Goal: Task Accomplishment & Management: Manage account settings

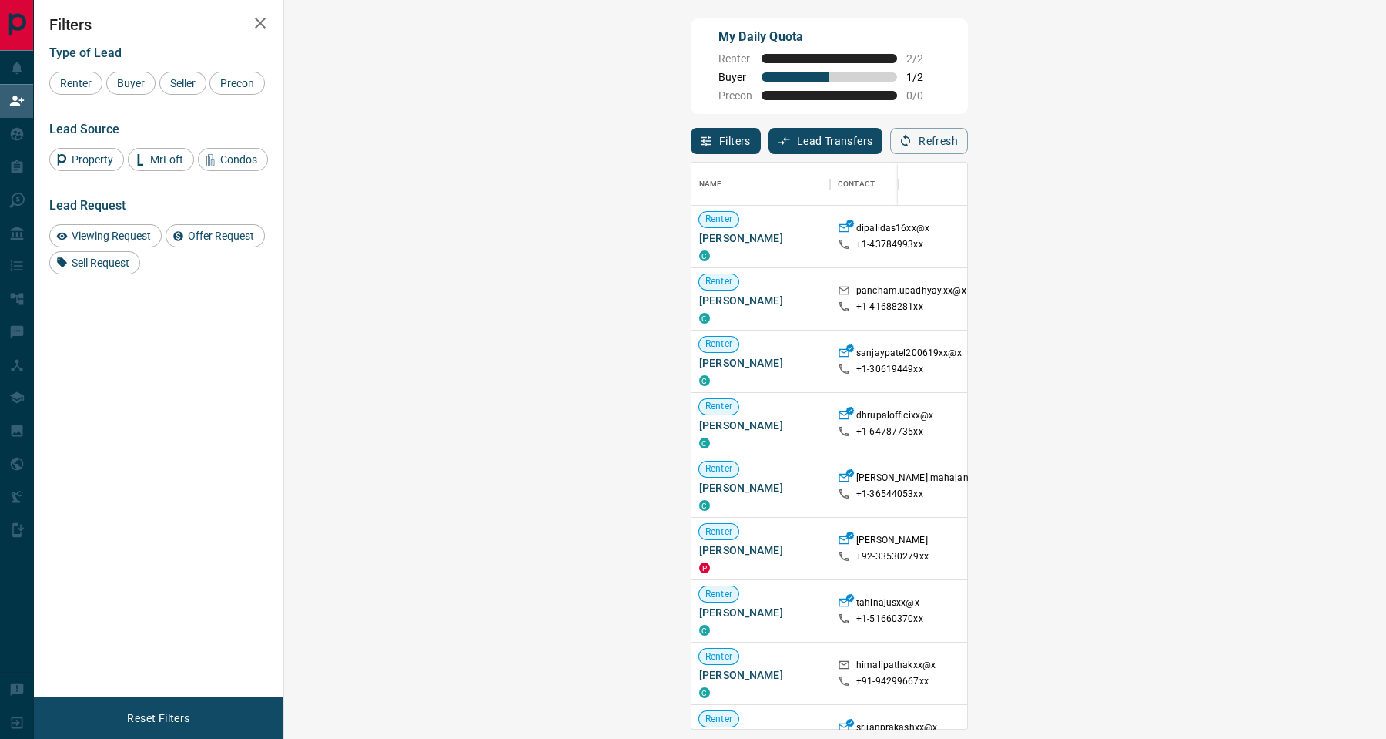
scroll to position [549, 1051]
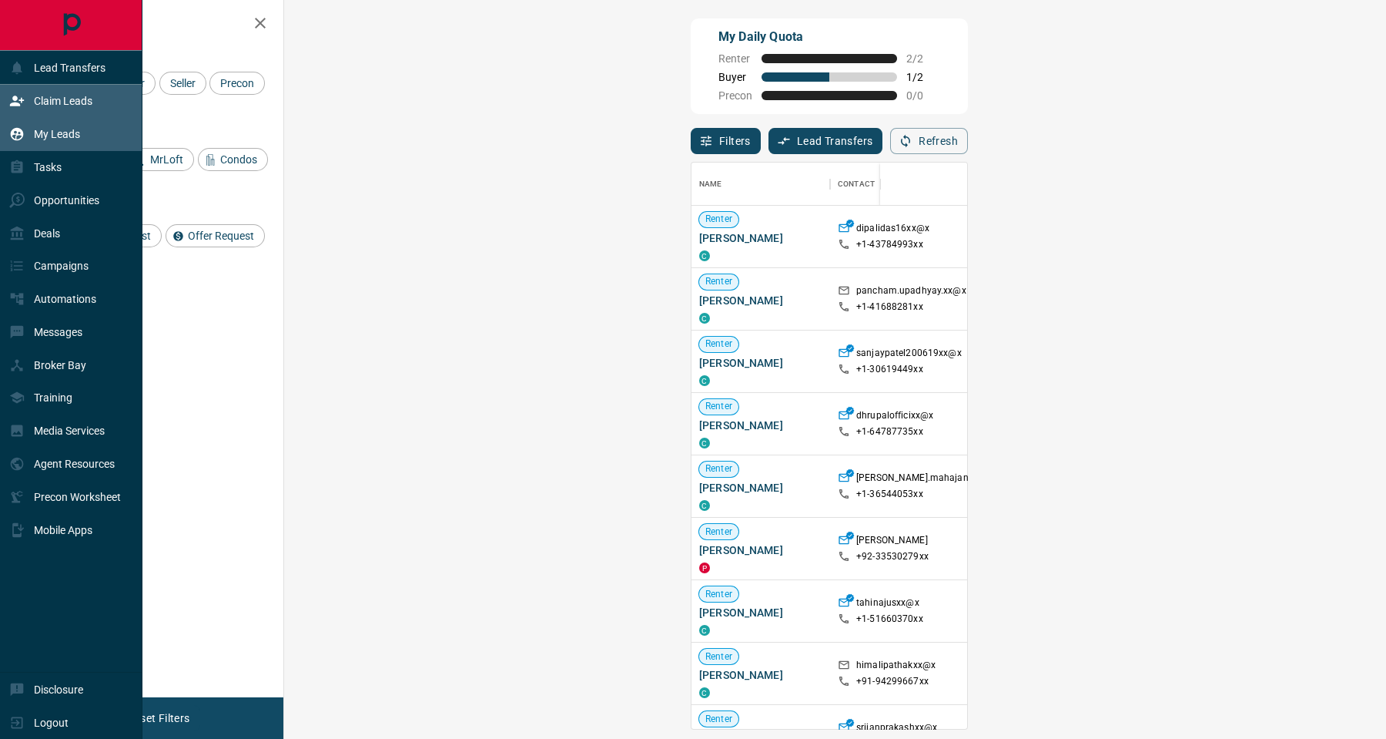
click at [45, 132] on p "My Leads" at bounding box center [57, 134] width 46 height 12
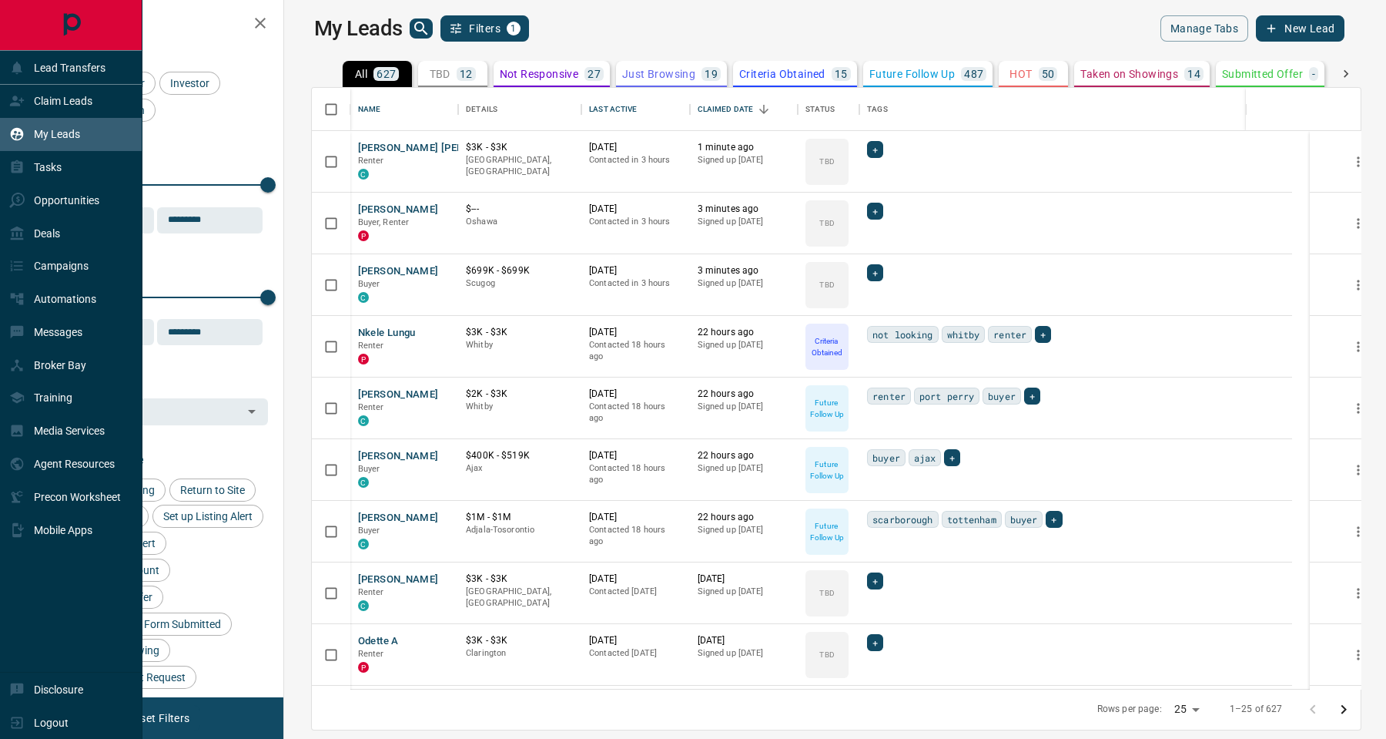
scroll to position [583, 1078]
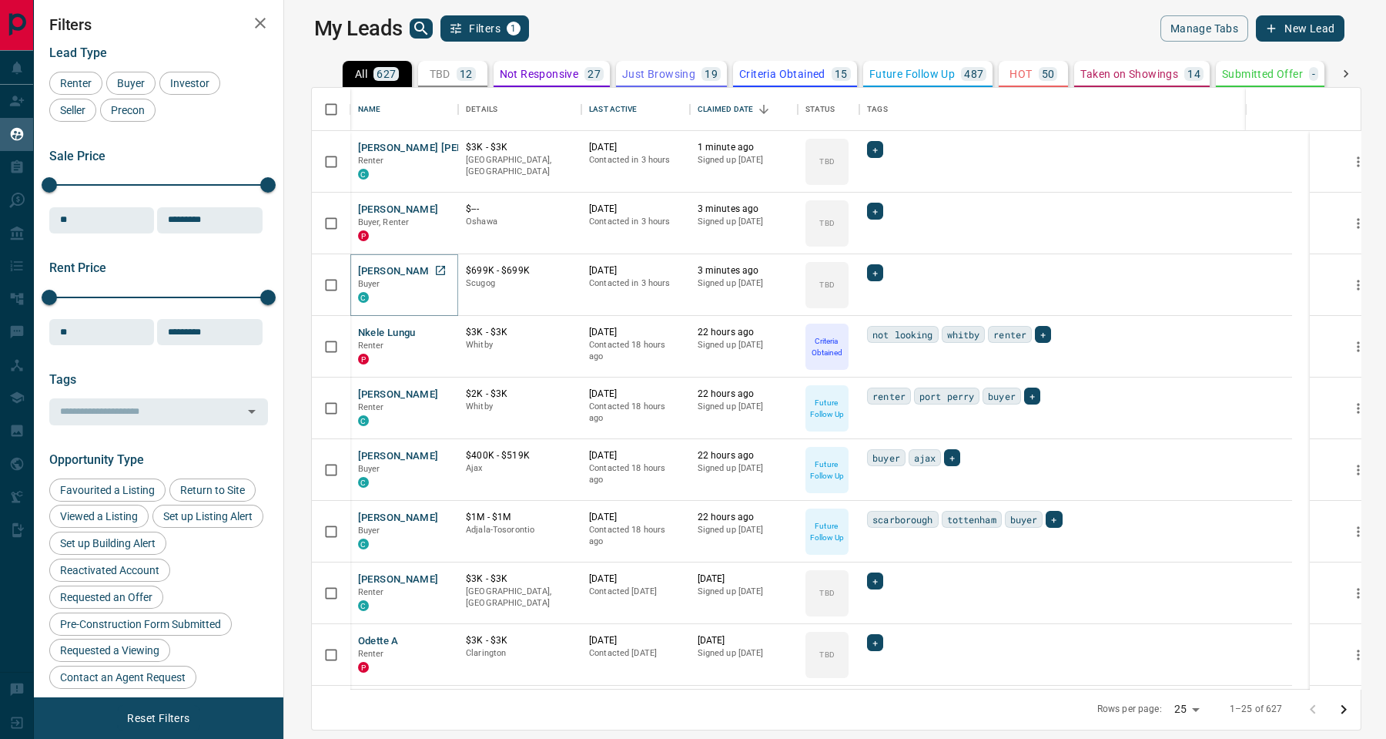
click at [367, 270] on button "[PERSON_NAME]" at bounding box center [398, 271] width 81 height 15
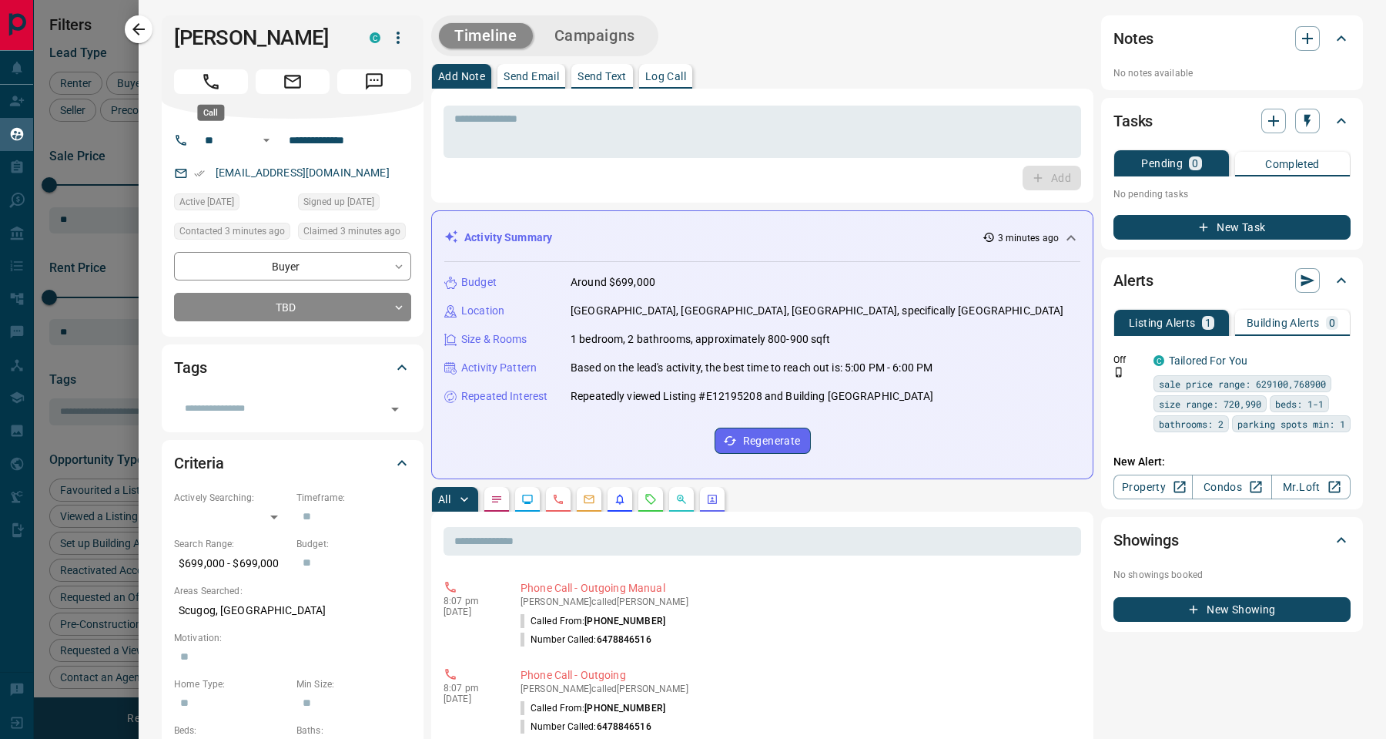
click at [221, 81] on button "Call" at bounding box center [211, 81] width 74 height 25
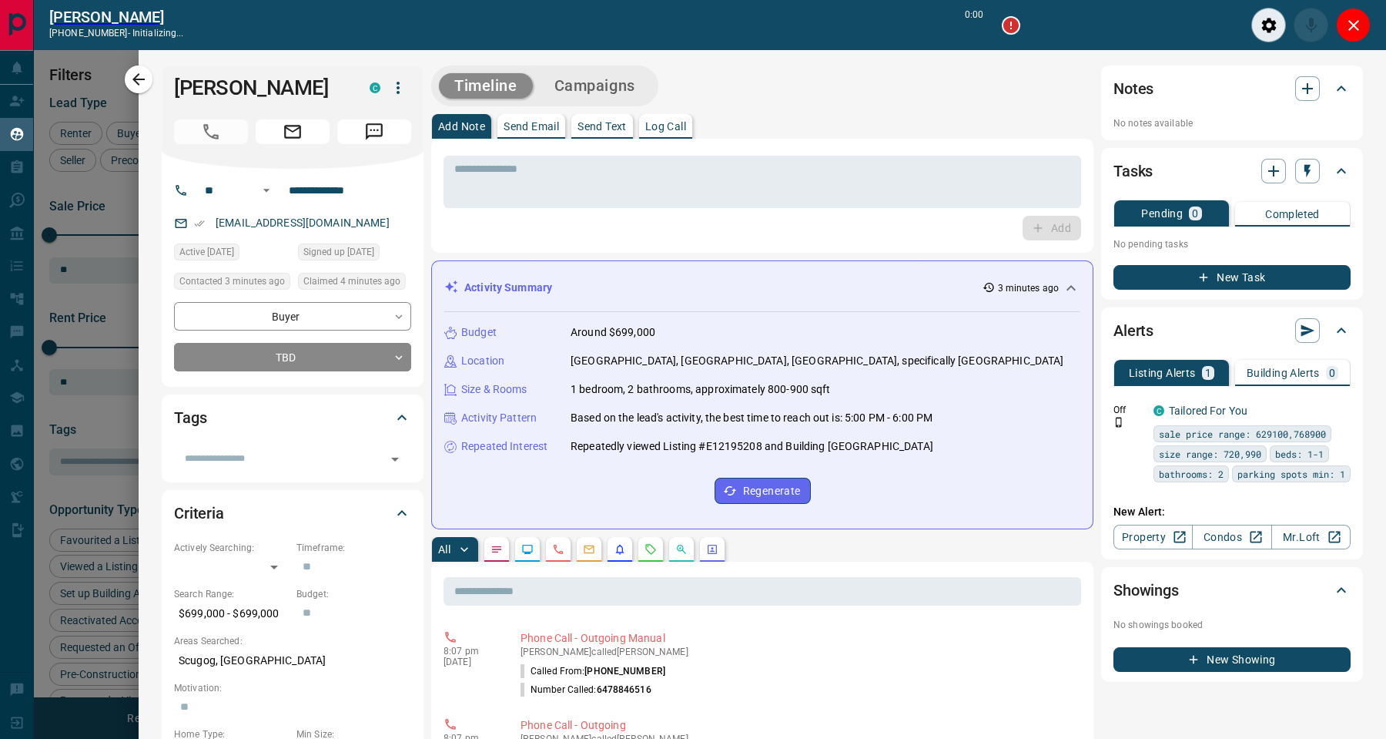
scroll to position [18, 18]
type input "*******"
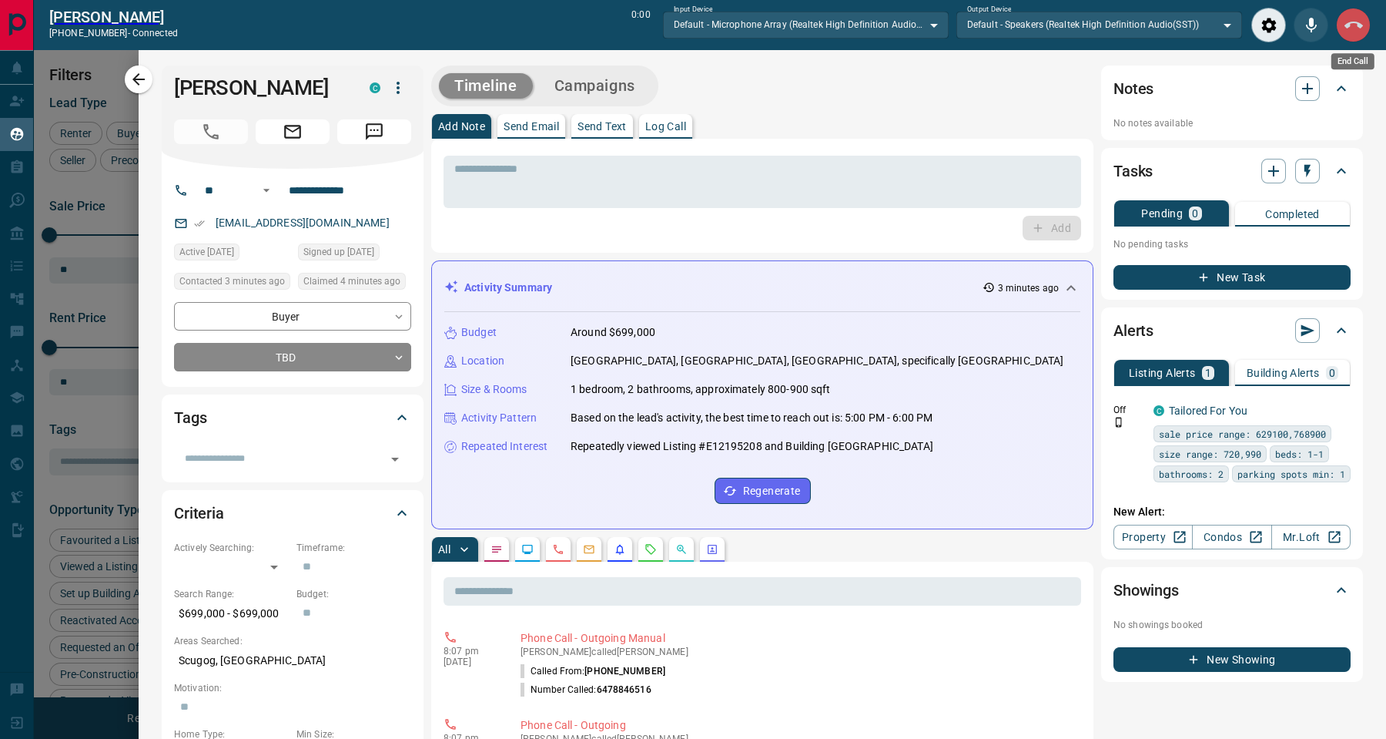
click at [1342, 22] on button "End Call" at bounding box center [1353, 25] width 35 height 35
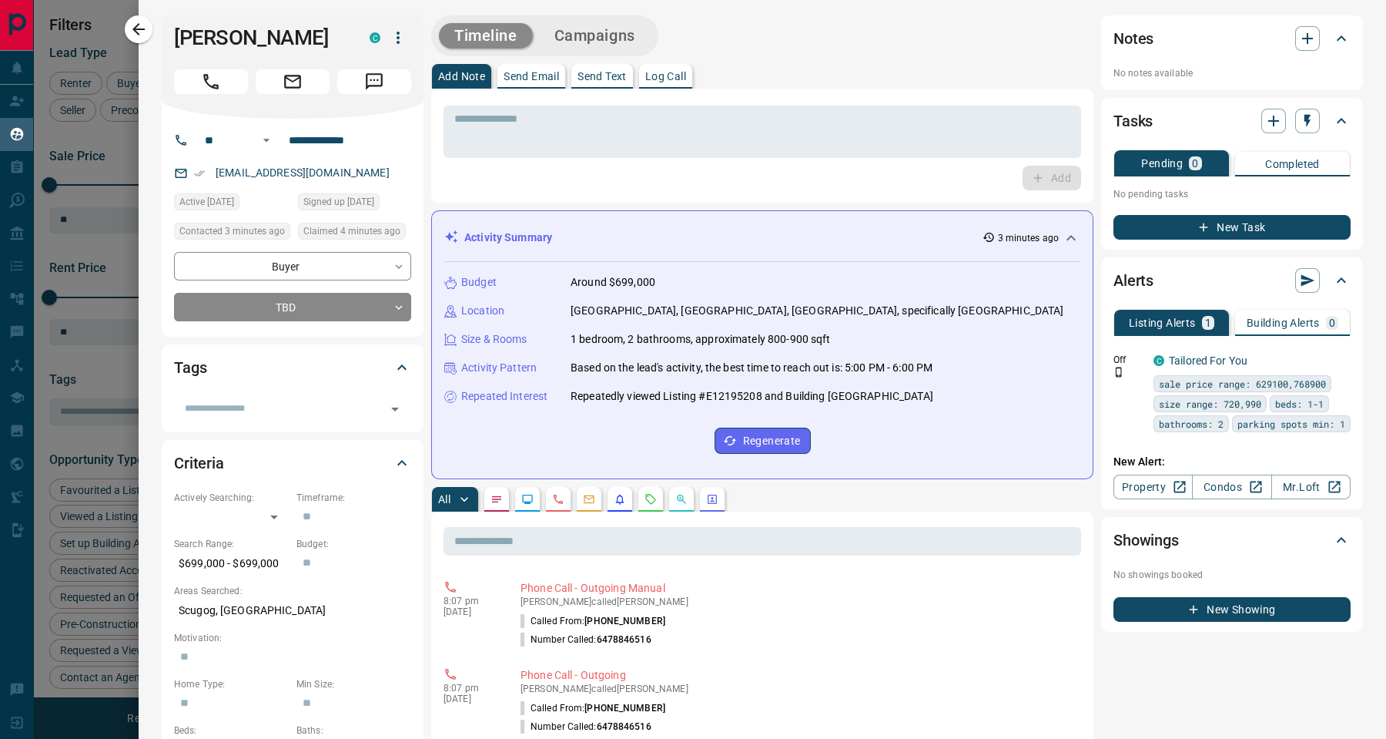
scroll to position [583, 1078]
click at [610, 79] on p "Send Text" at bounding box center [602, 76] width 49 height 11
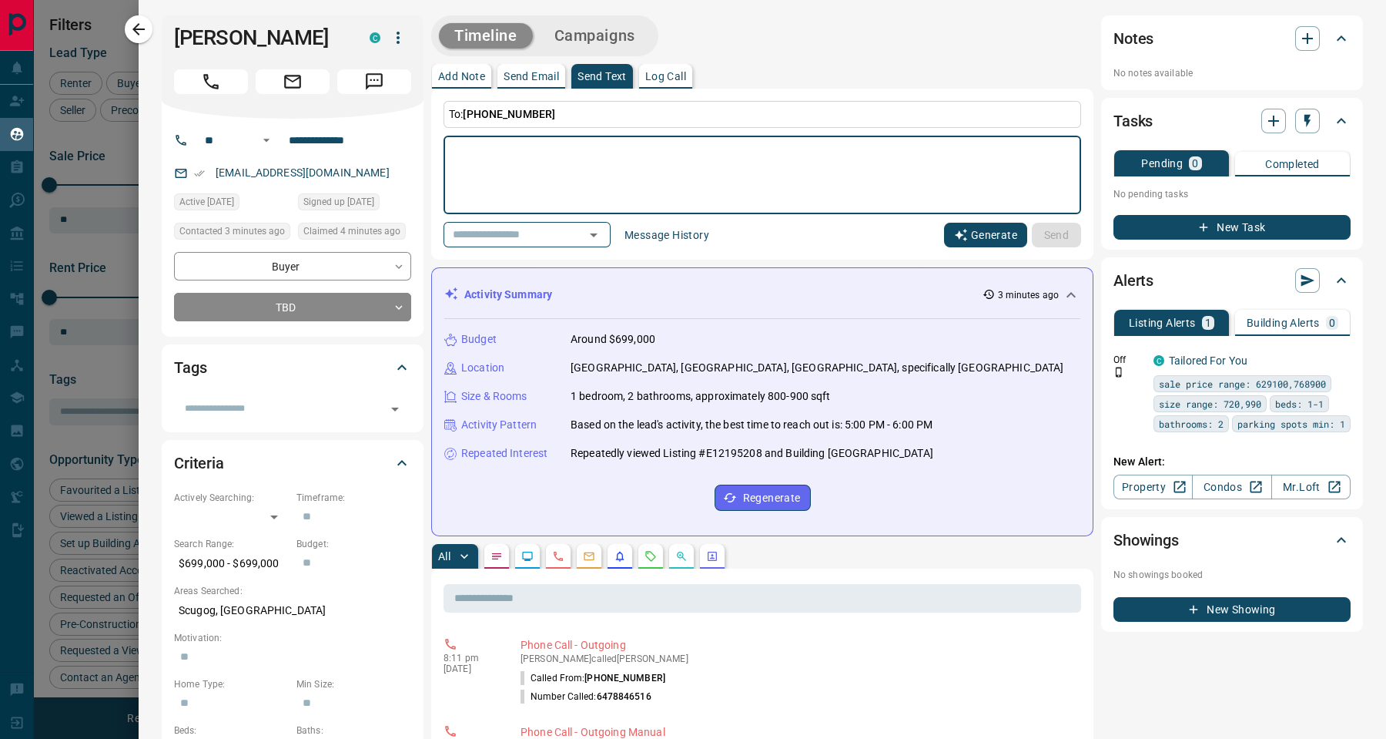
click at [957, 233] on button "Generate" at bounding box center [985, 235] width 83 height 25
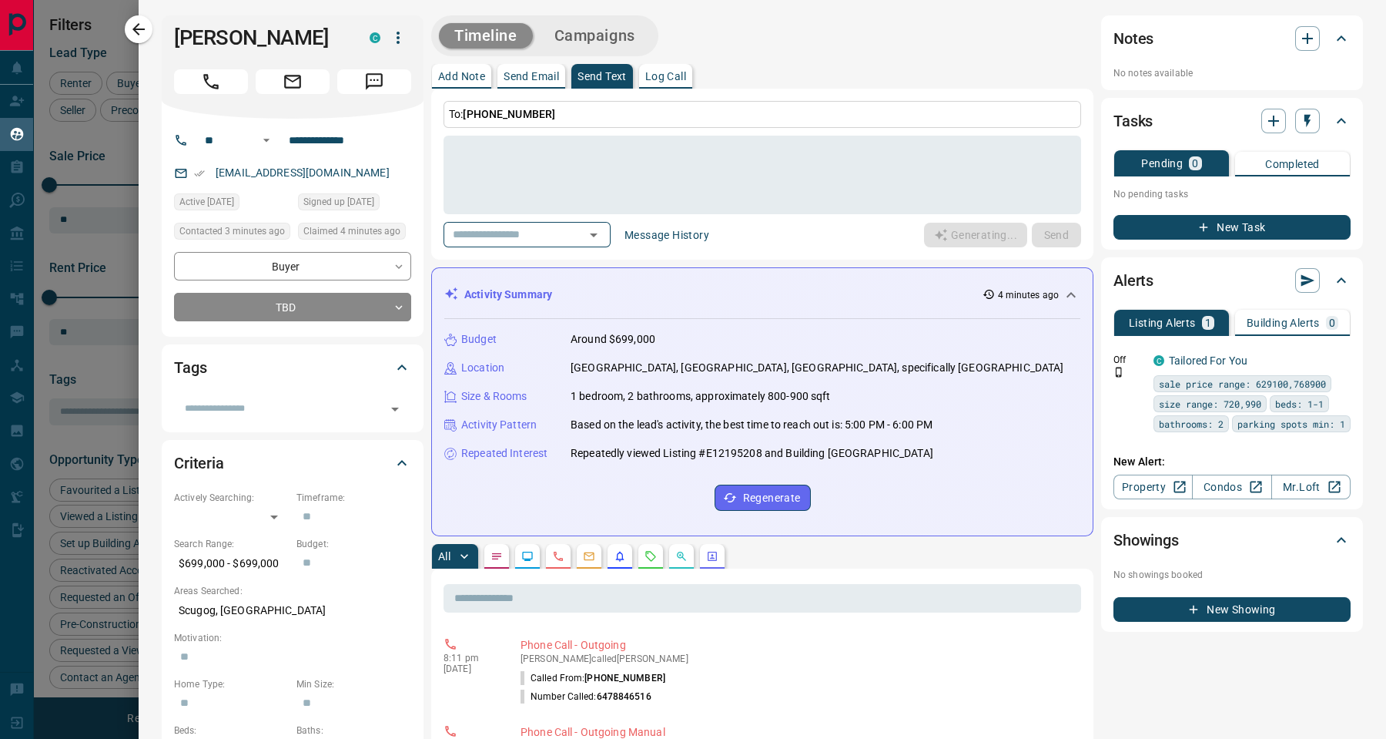
type textarea "**********"
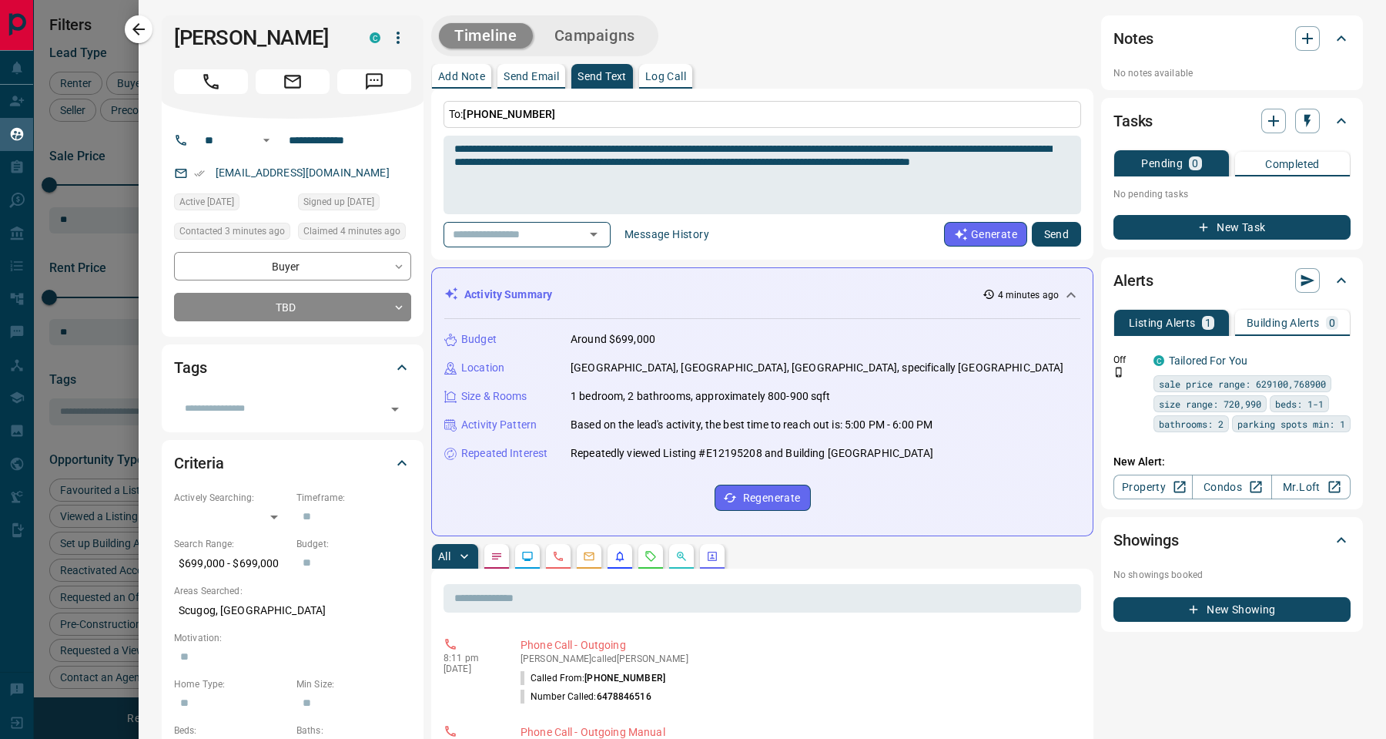
click at [1032, 240] on button "Send" at bounding box center [1056, 234] width 49 height 25
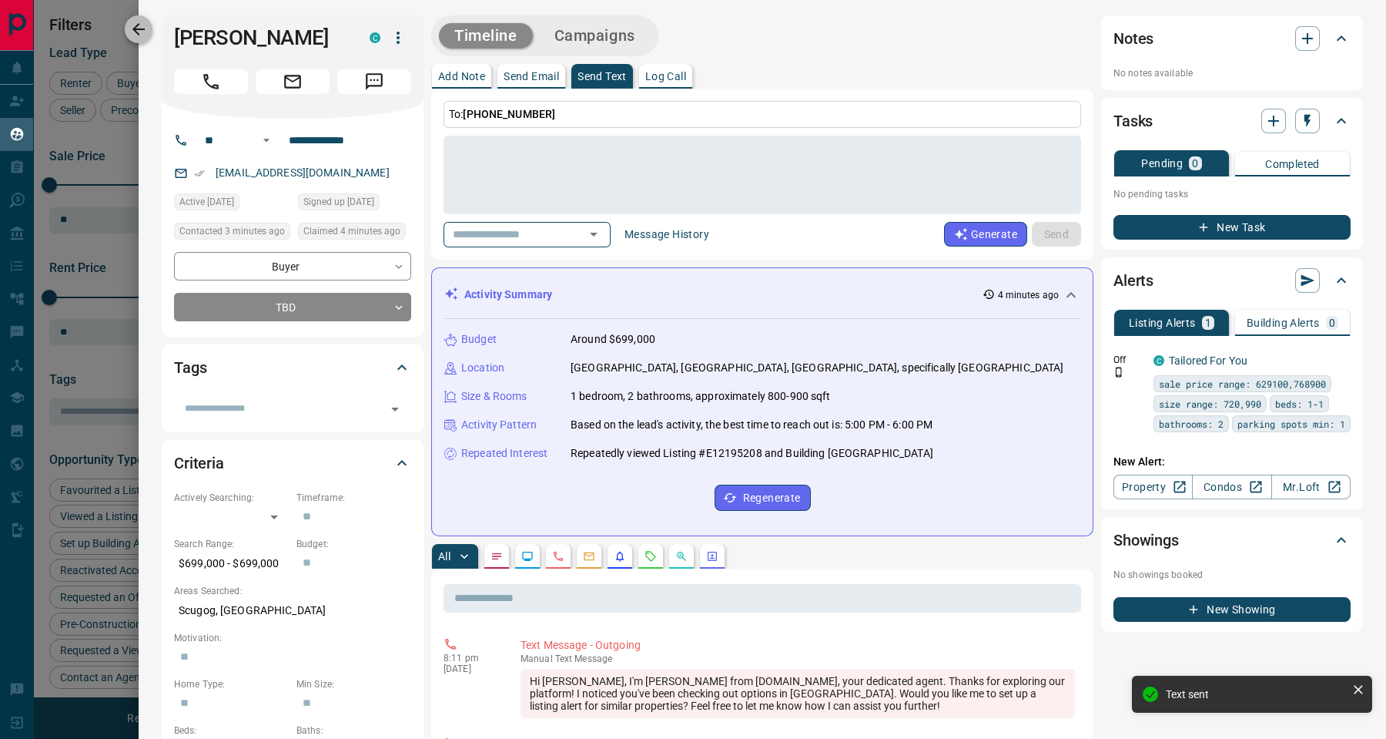
click at [133, 27] on icon "button" at bounding box center [138, 29] width 18 height 18
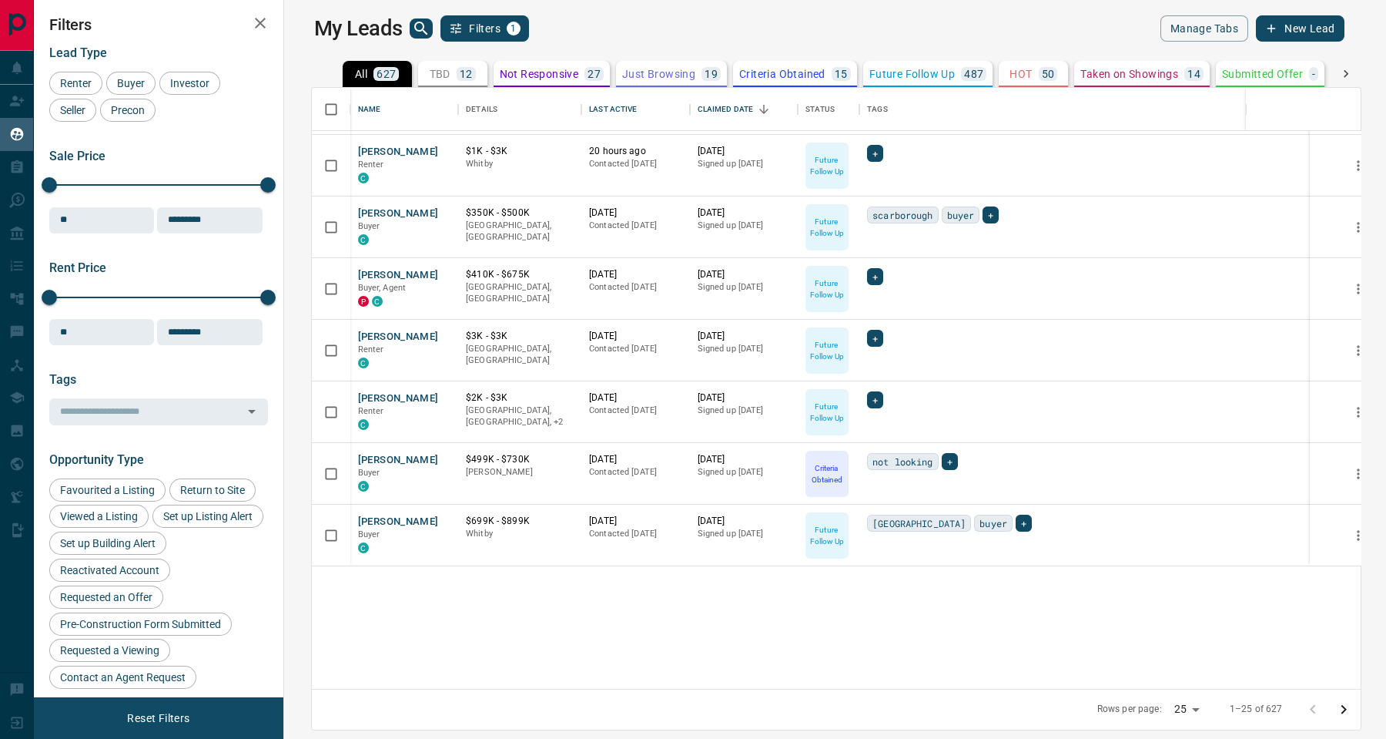
scroll to position [0, 0]
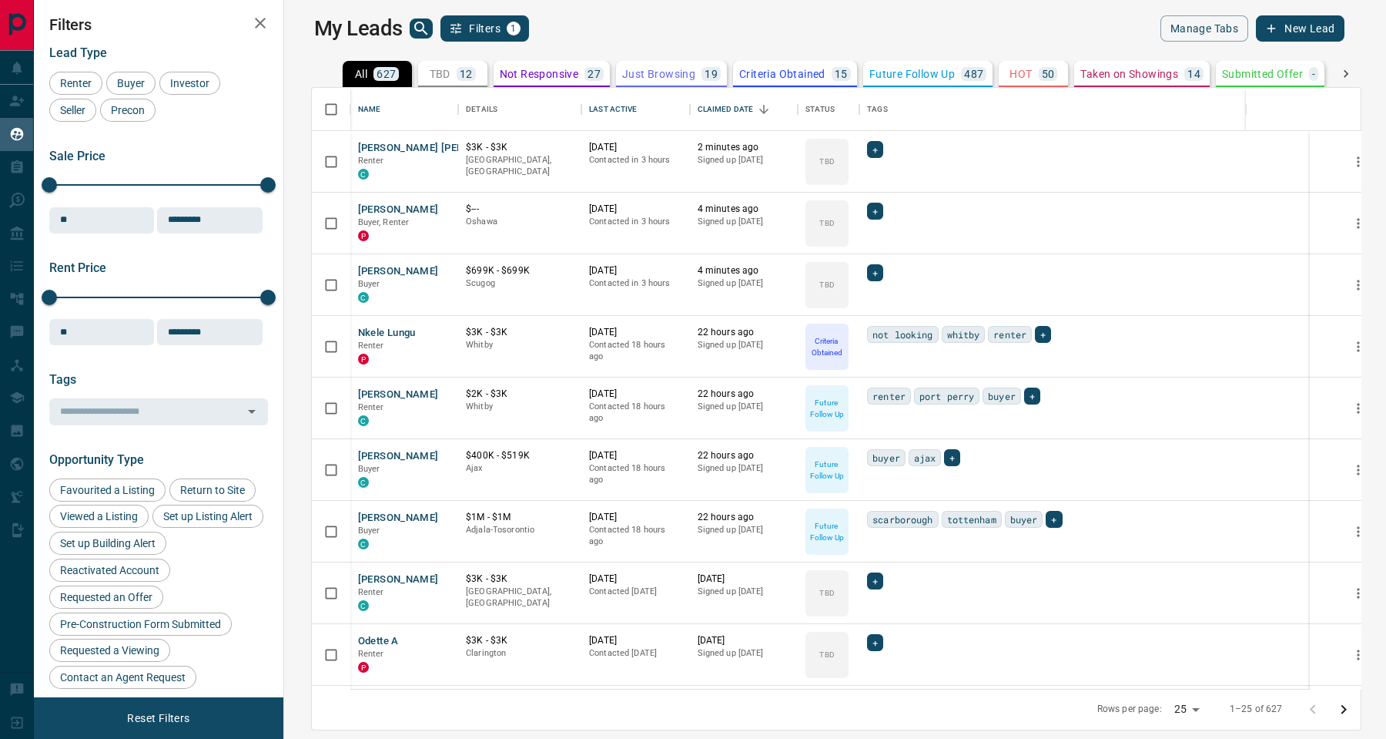
click at [430, 78] on p "TBD" at bounding box center [440, 74] width 21 height 11
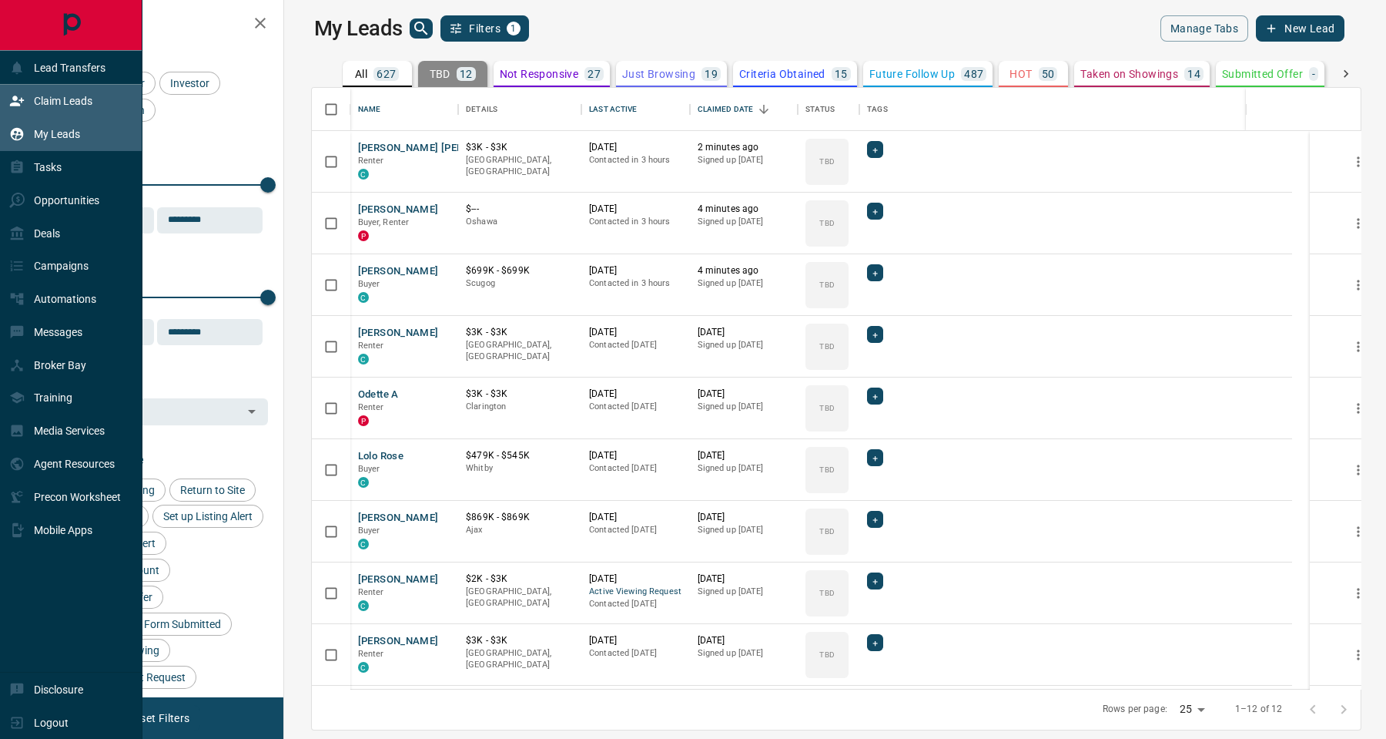
click at [52, 108] on div "Claim Leads" at bounding box center [50, 101] width 83 height 25
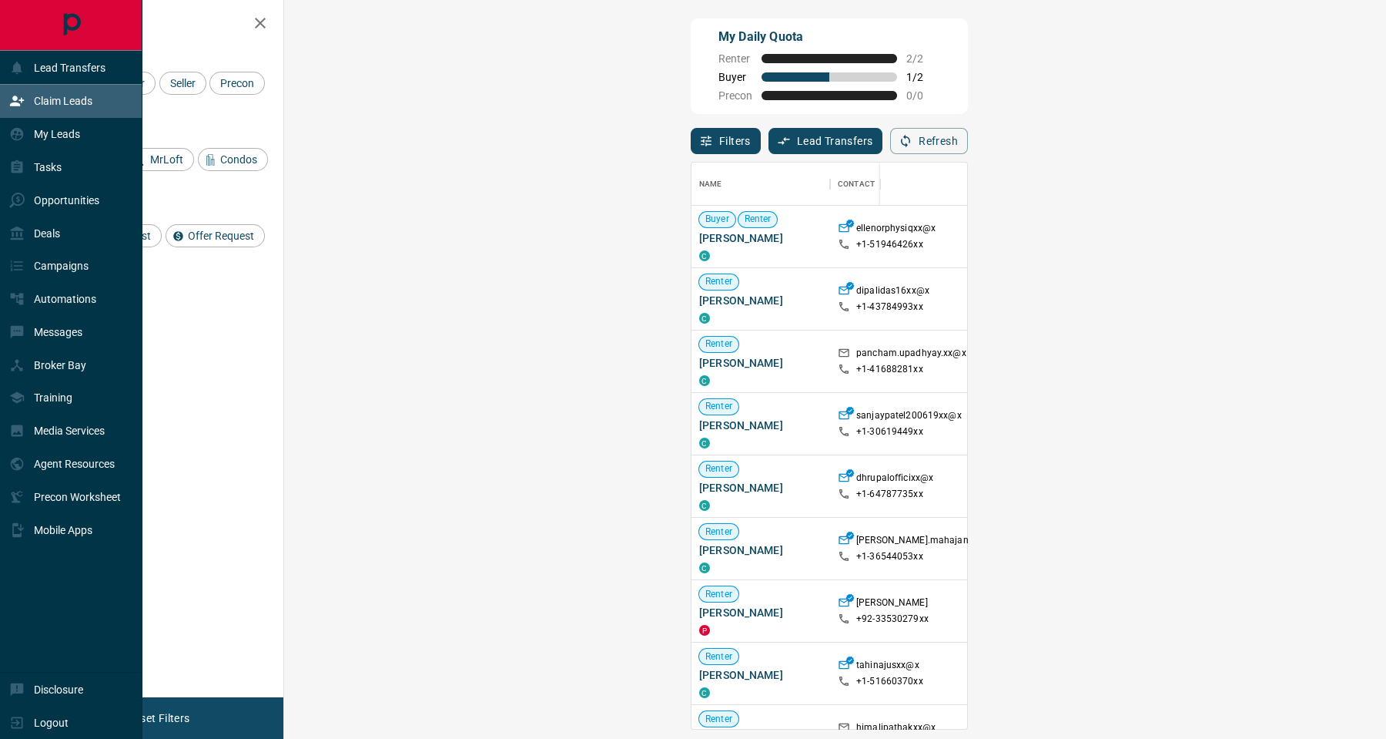
scroll to position [549, 1051]
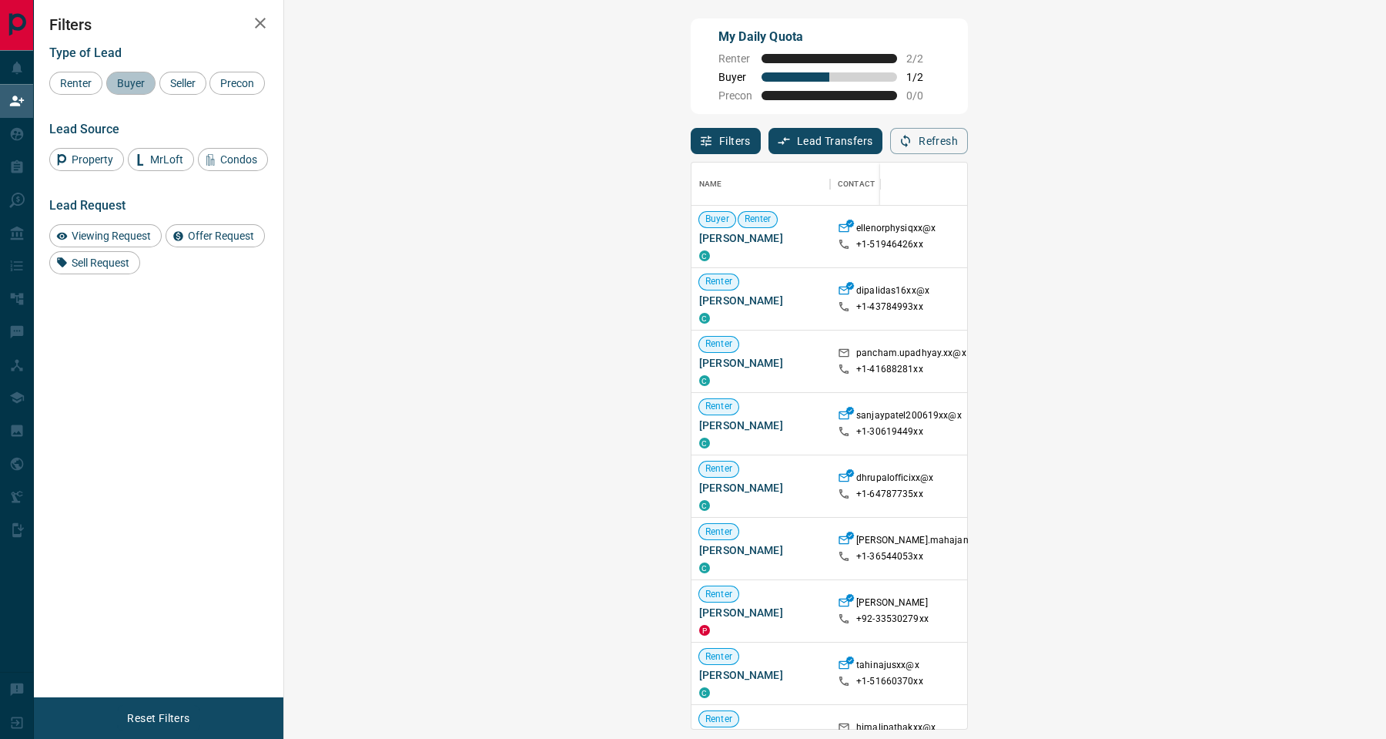
click at [131, 82] on span "Buyer" at bounding box center [131, 83] width 39 height 12
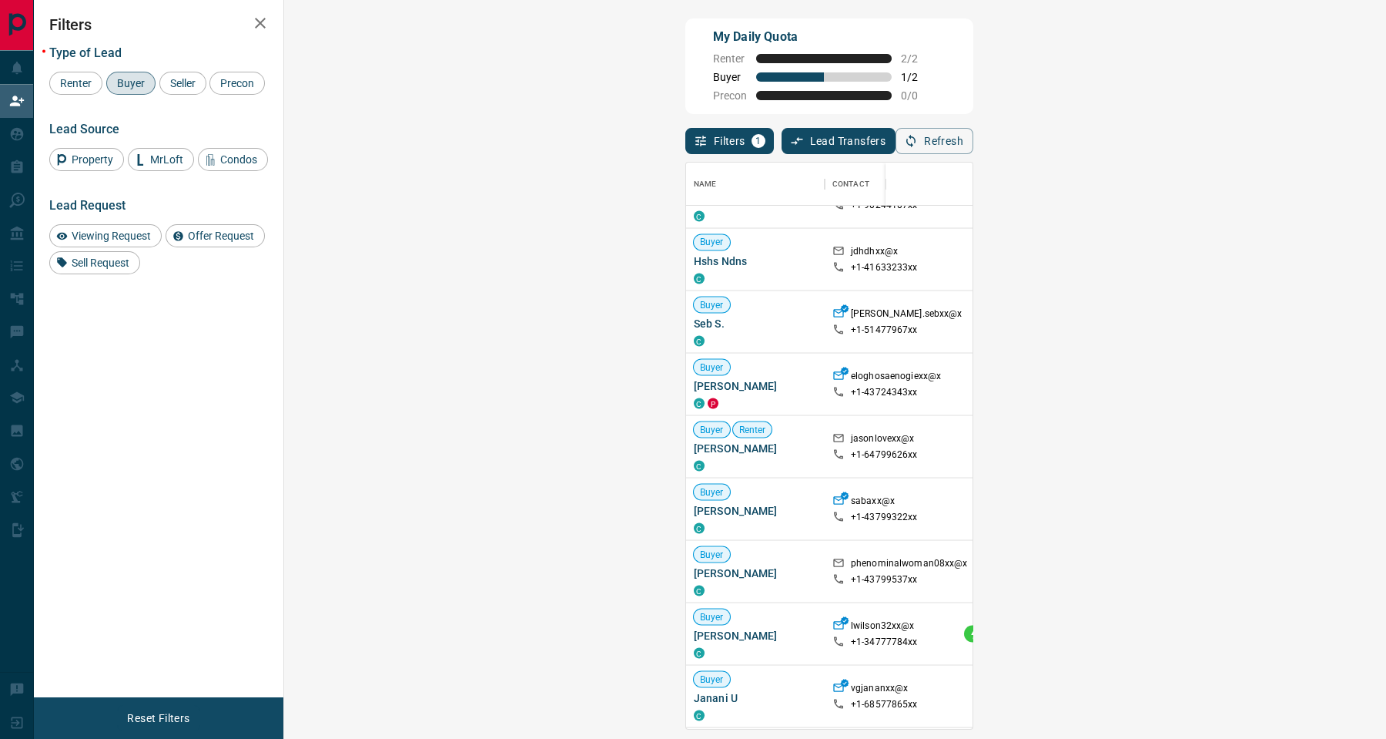
scroll to position [3697, 0]
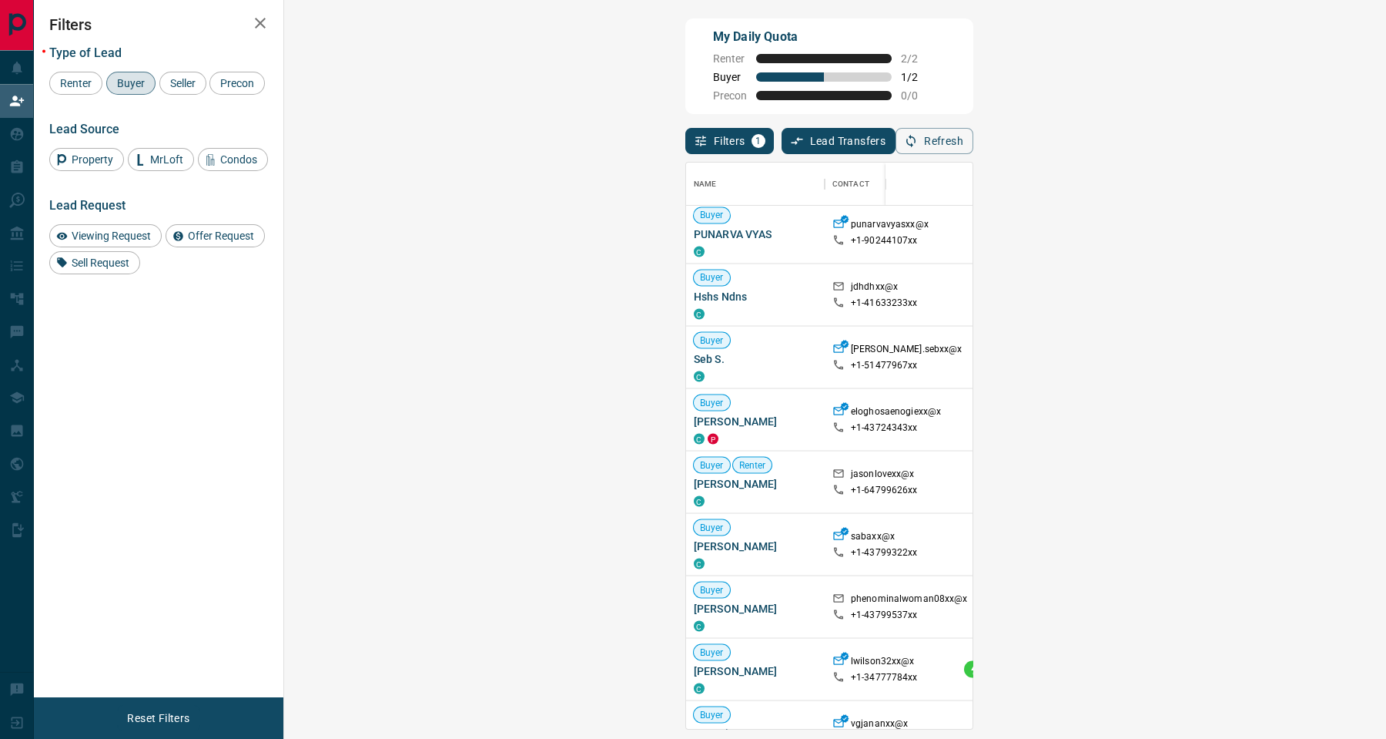
click at [1365, 628] on html "Lead Transfers Claim Leads My Leads Tasks Opportunities Deals Campaigns Automat…" at bounding box center [693, 369] width 1386 height 739
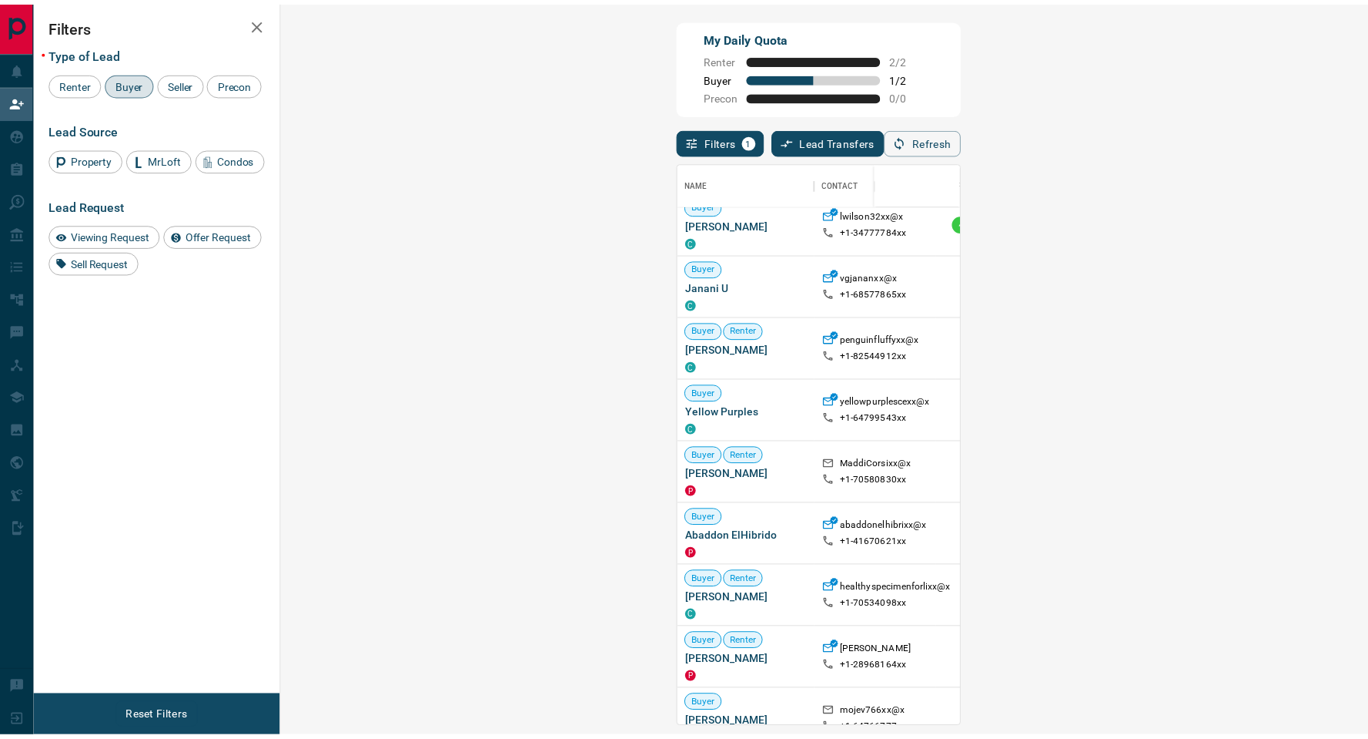
scroll to position [4582, 0]
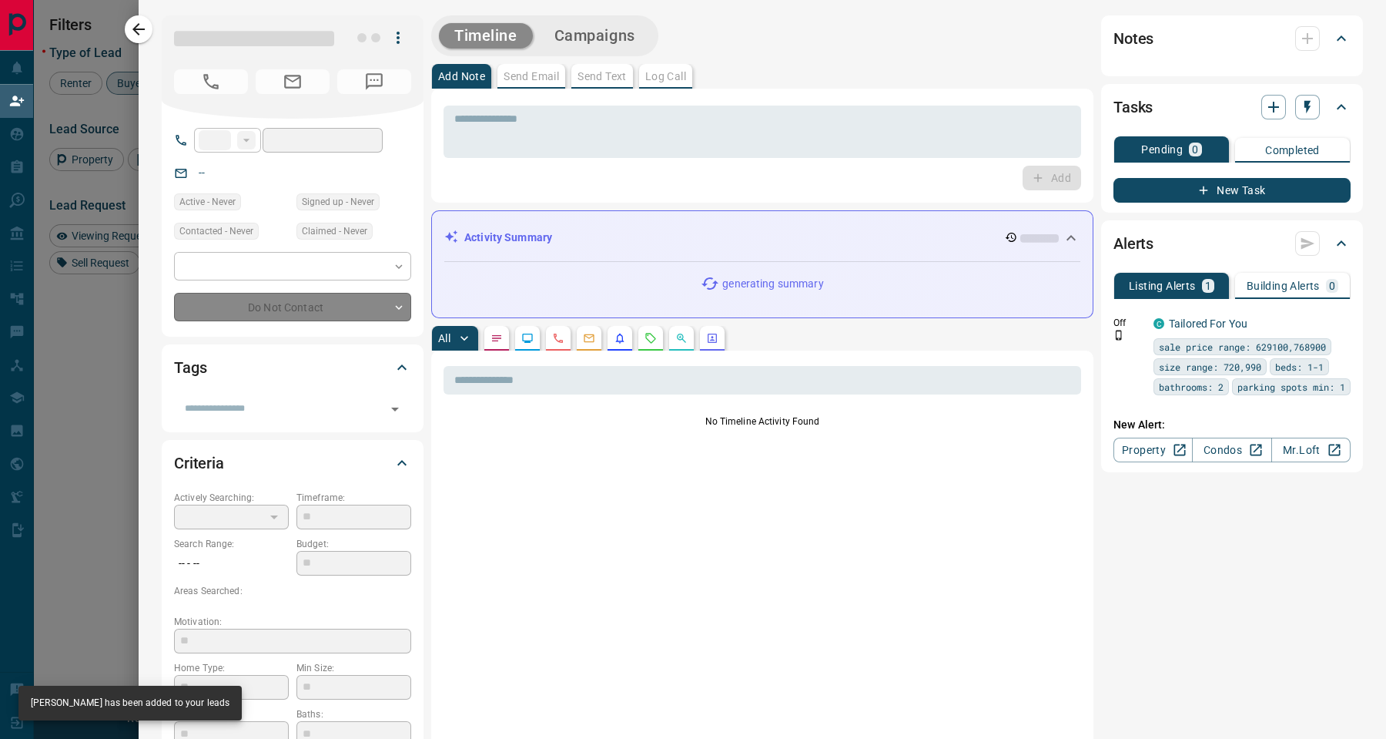
type input "**"
type input "**********"
type input "**"
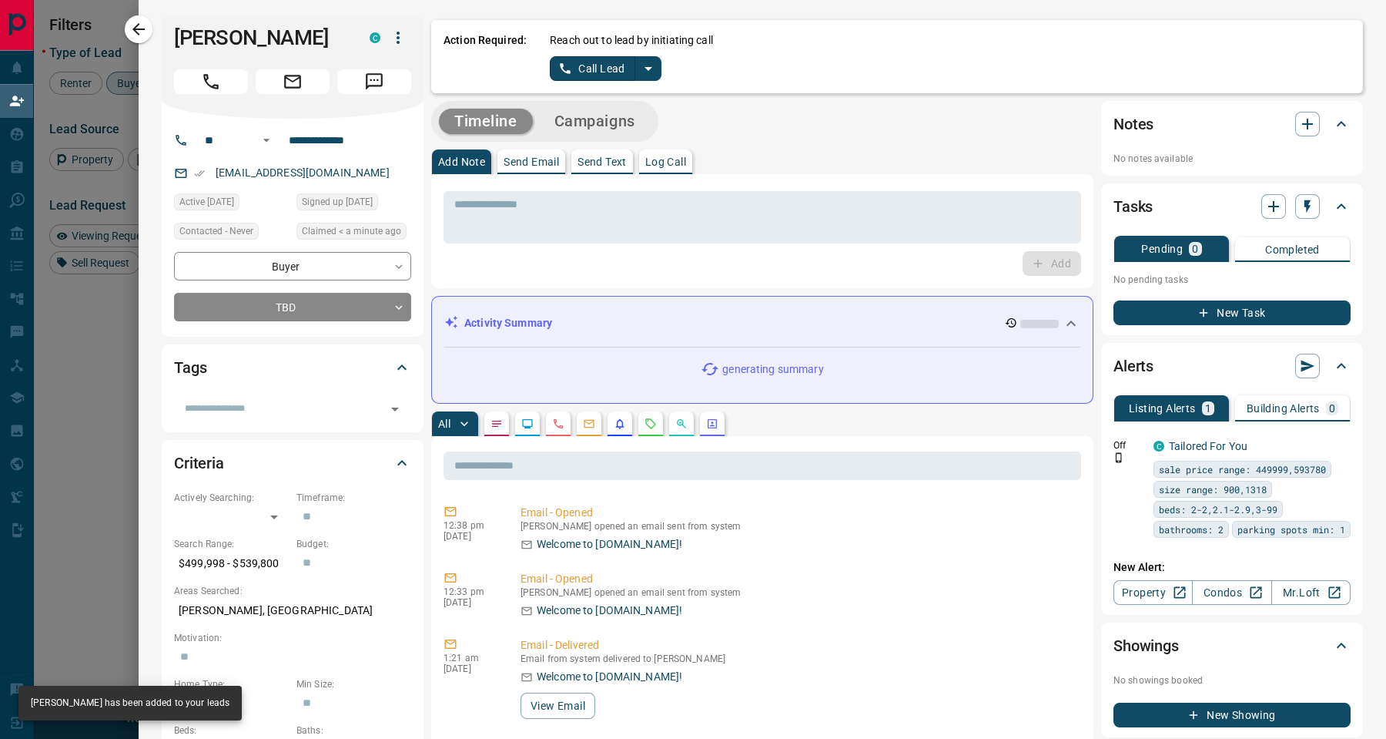
click at [604, 61] on button "Call Lead" at bounding box center [592, 68] width 85 height 25
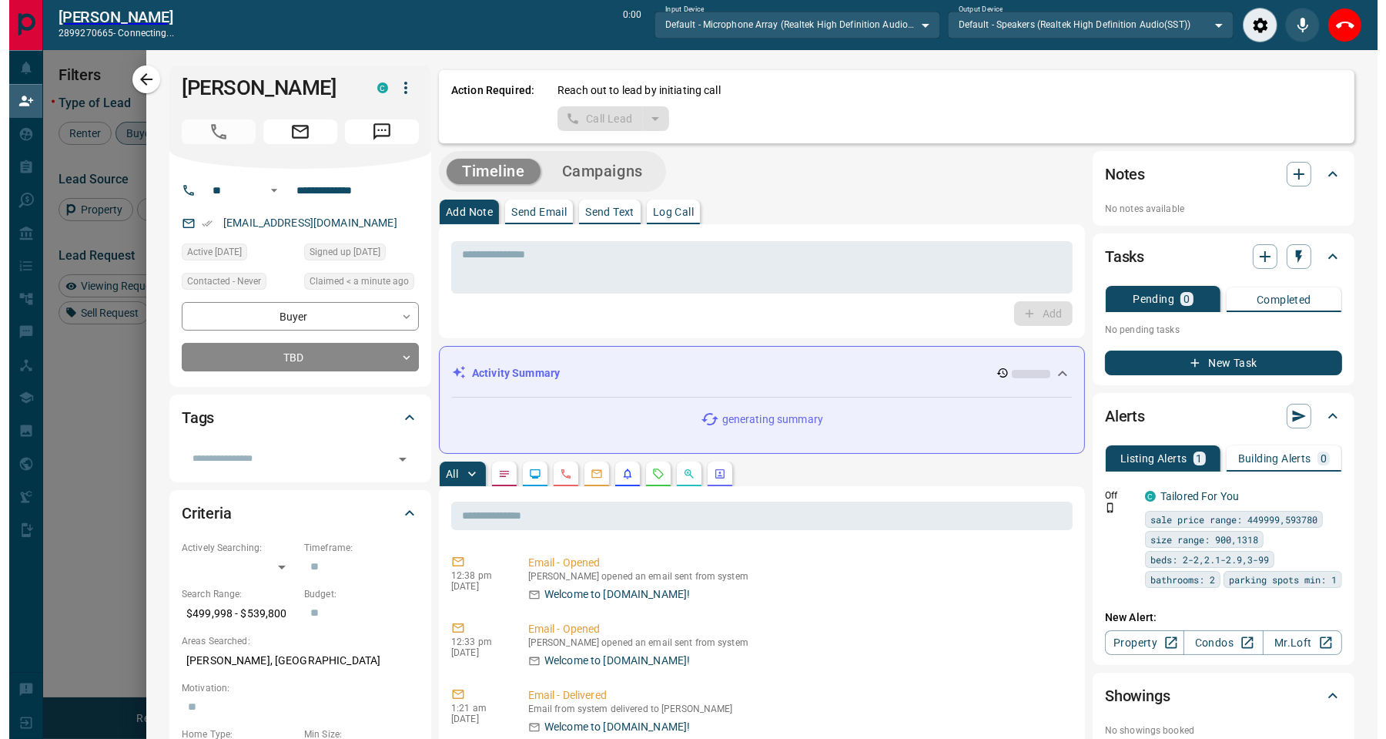
scroll to position [18, 18]
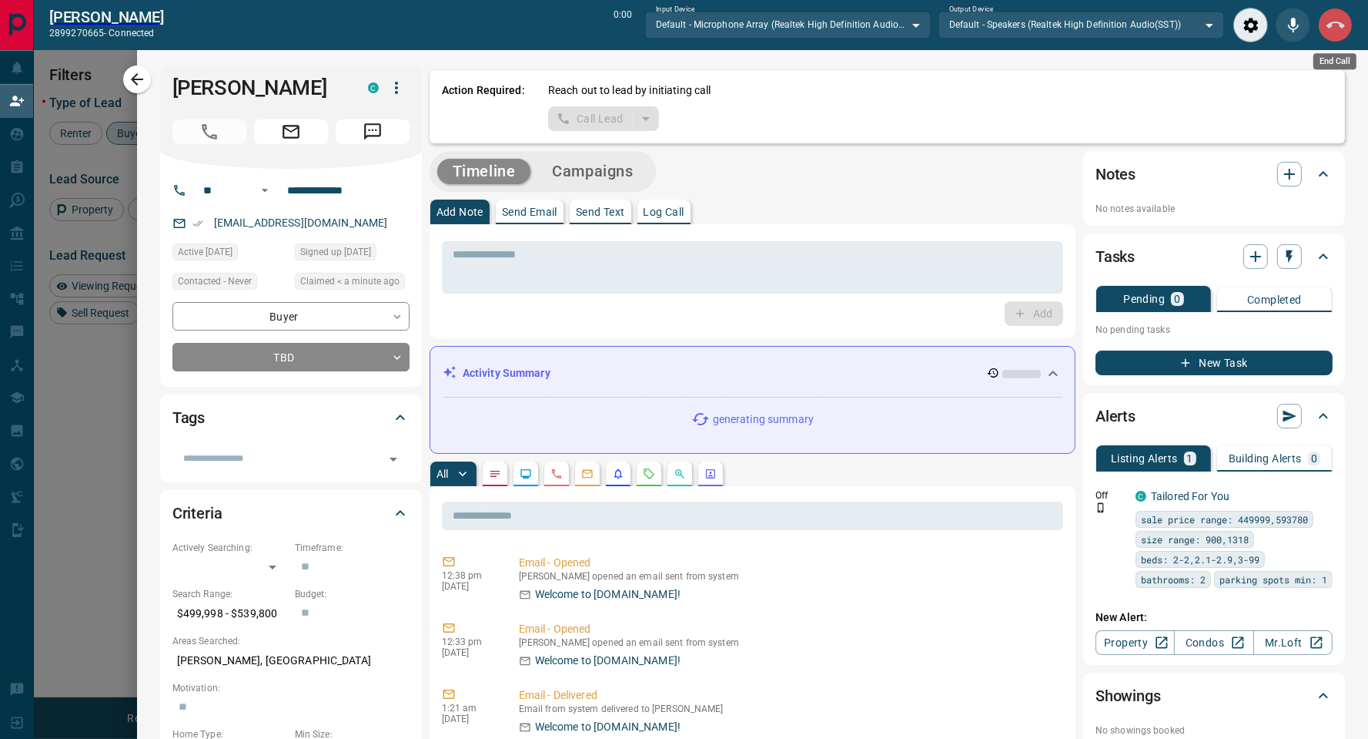
click at [1329, 22] on icon "End Call" at bounding box center [1336, 25] width 18 height 18
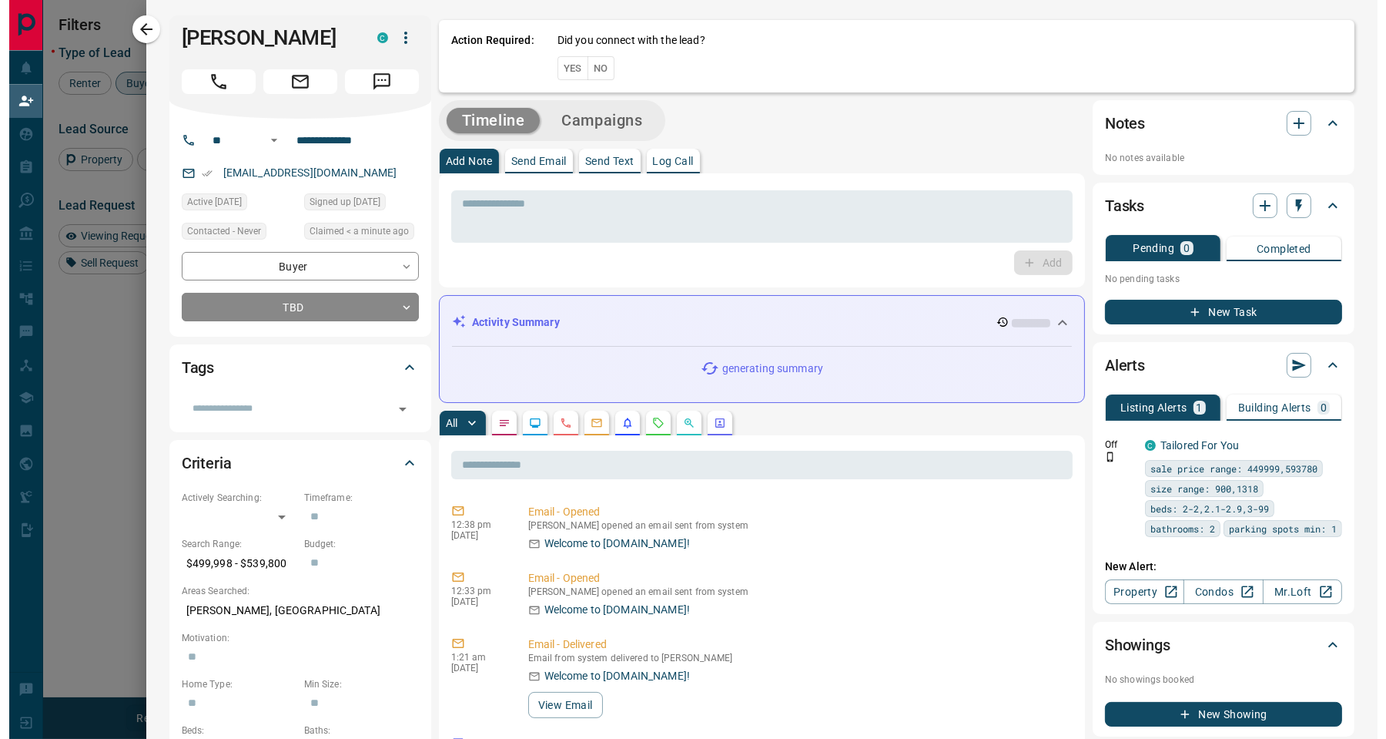
scroll to position [549, 1051]
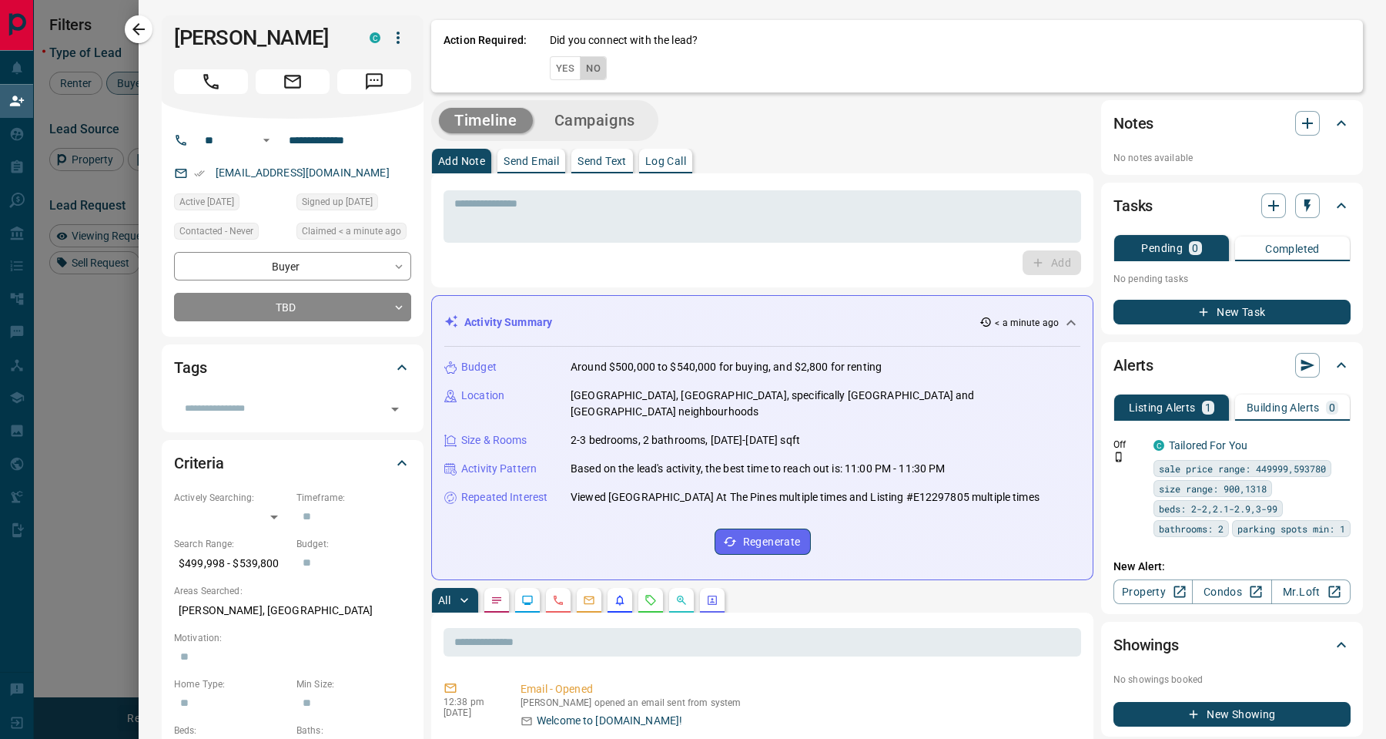
click at [588, 72] on button "No" at bounding box center [593, 68] width 27 height 24
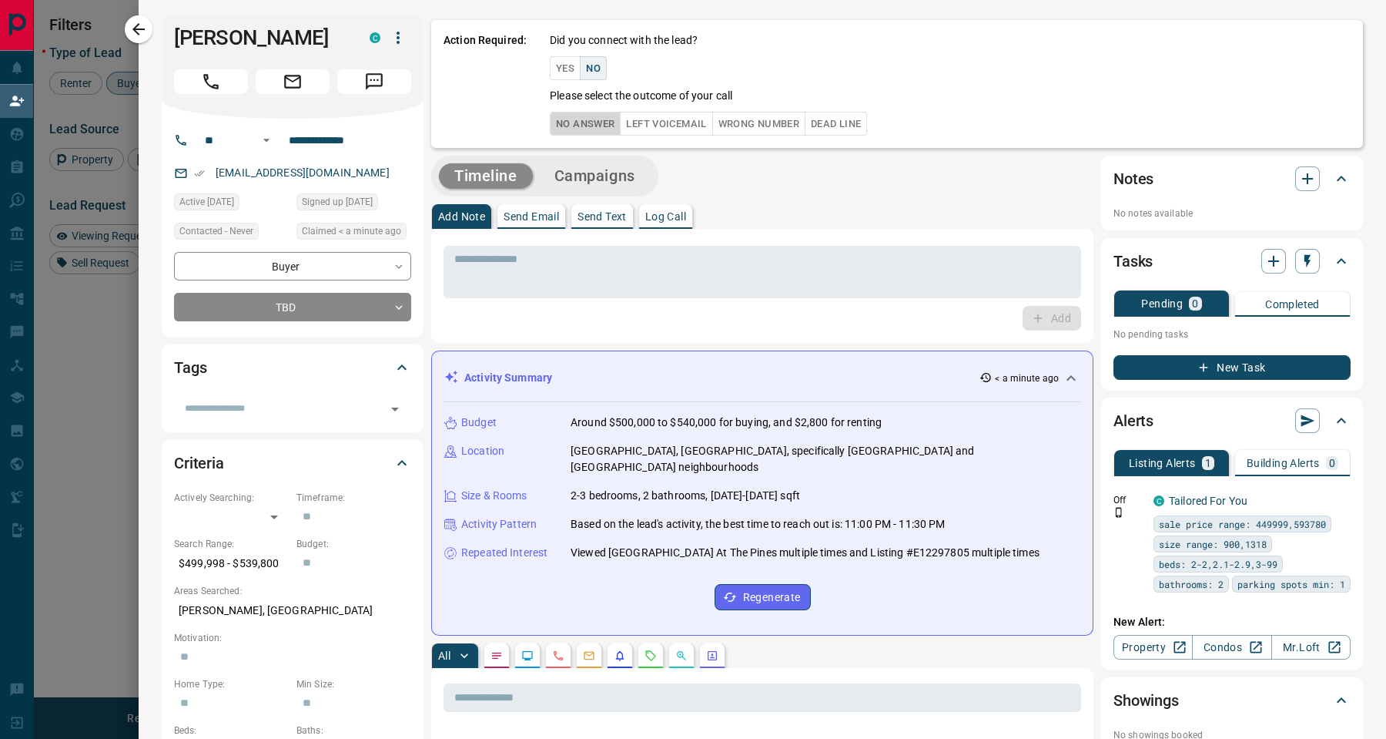
click at [591, 120] on button "No Answer" at bounding box center [585, 124] width 71 height 24
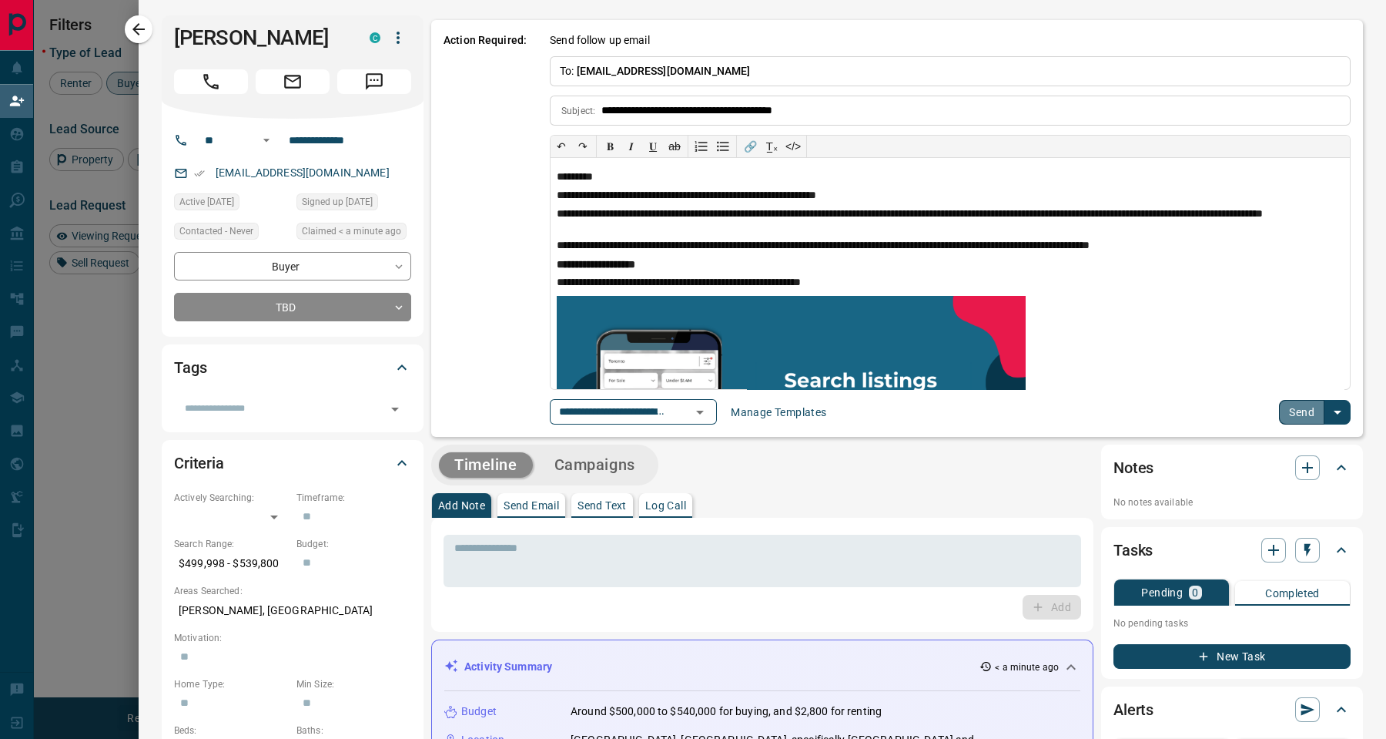
click at [1284, 404] on button "Send" at bounding box center [1301, 412] width 45 height 25
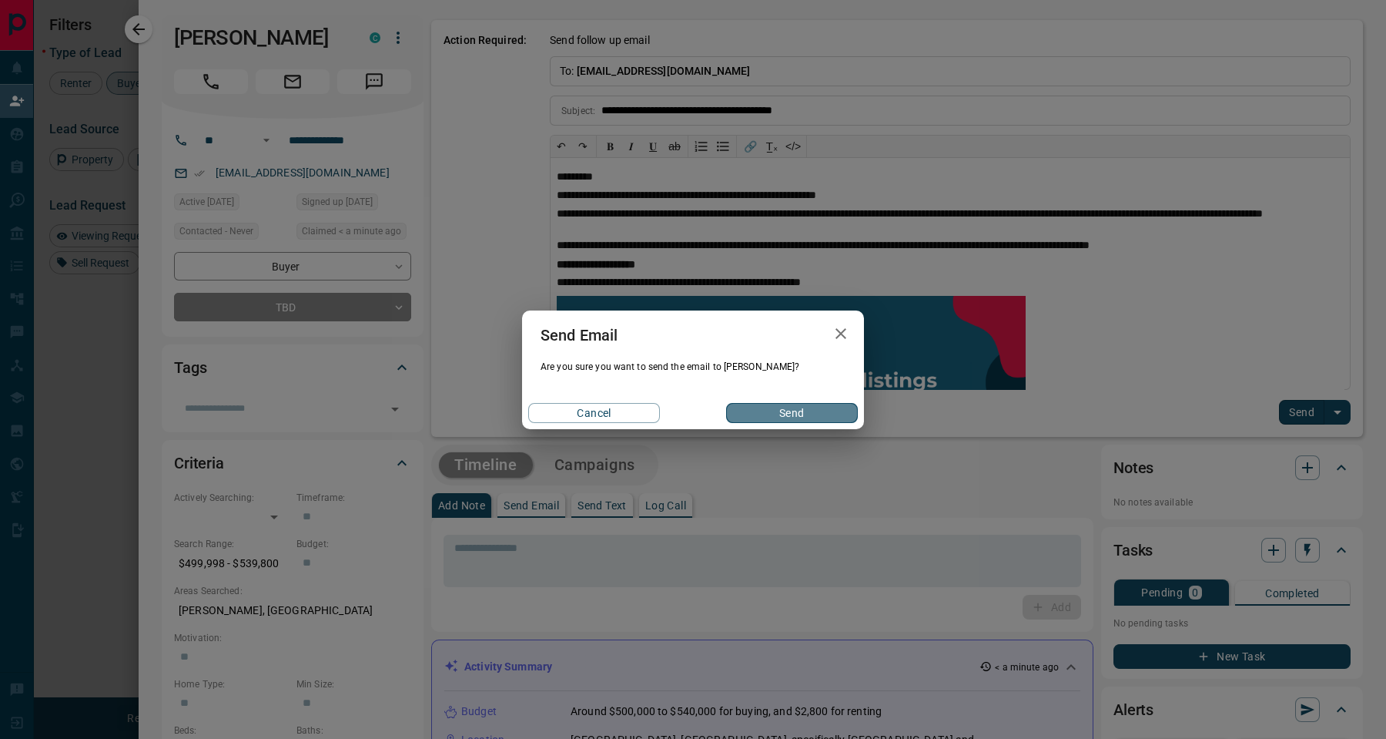
click at [810, 410] on button "Send" at bounding box center [792, 413] width 132 height 20
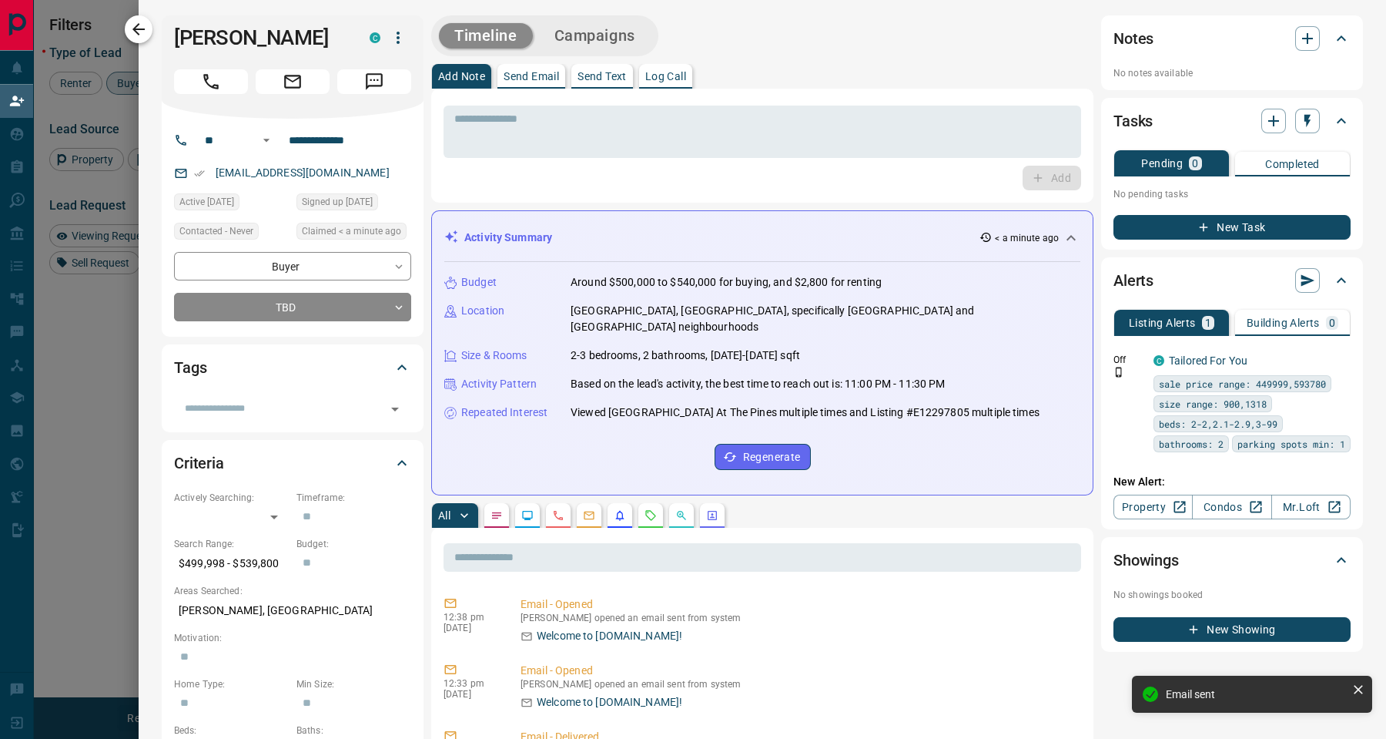
click at [132, 22] on icon "button" at bounding box center [138, 29] width 18 height 18
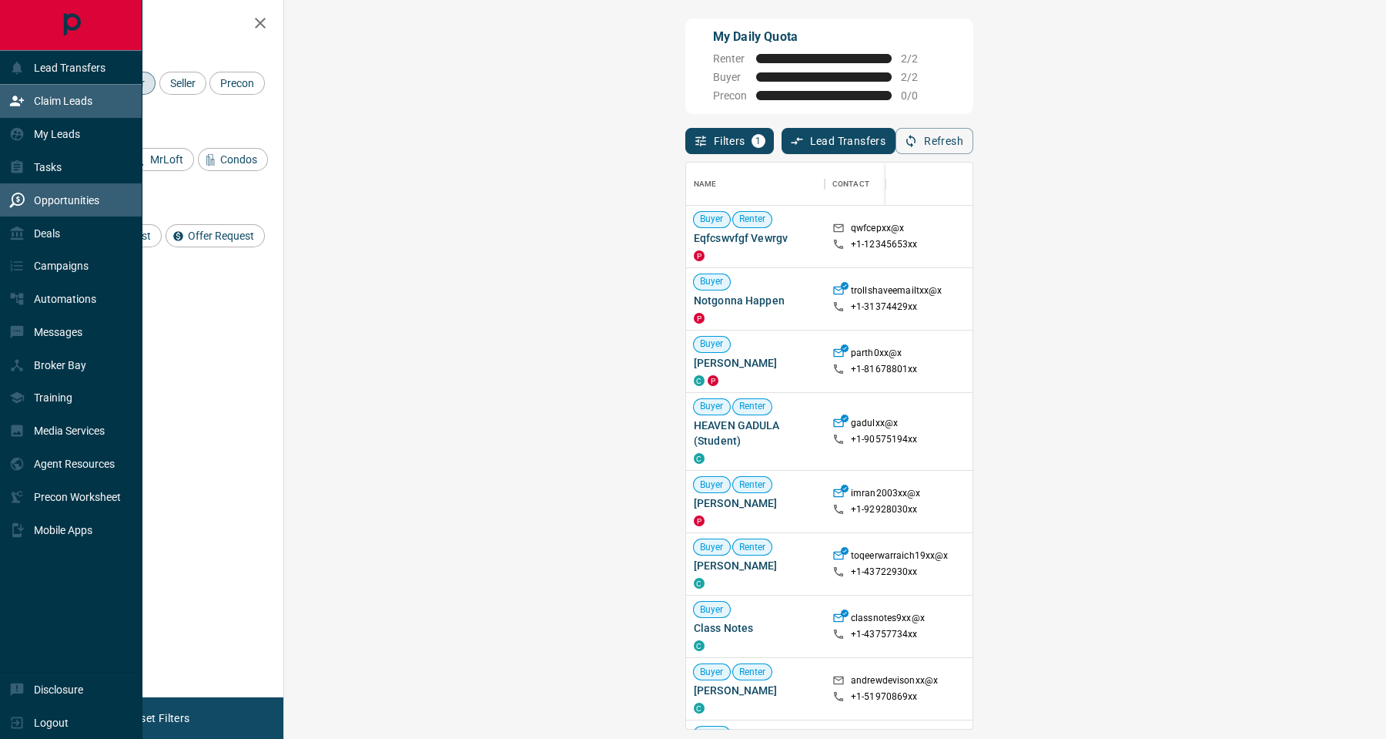
click at [61, 206] on p "Opportunities" at bounding box center [66, 200] width 65 height 12
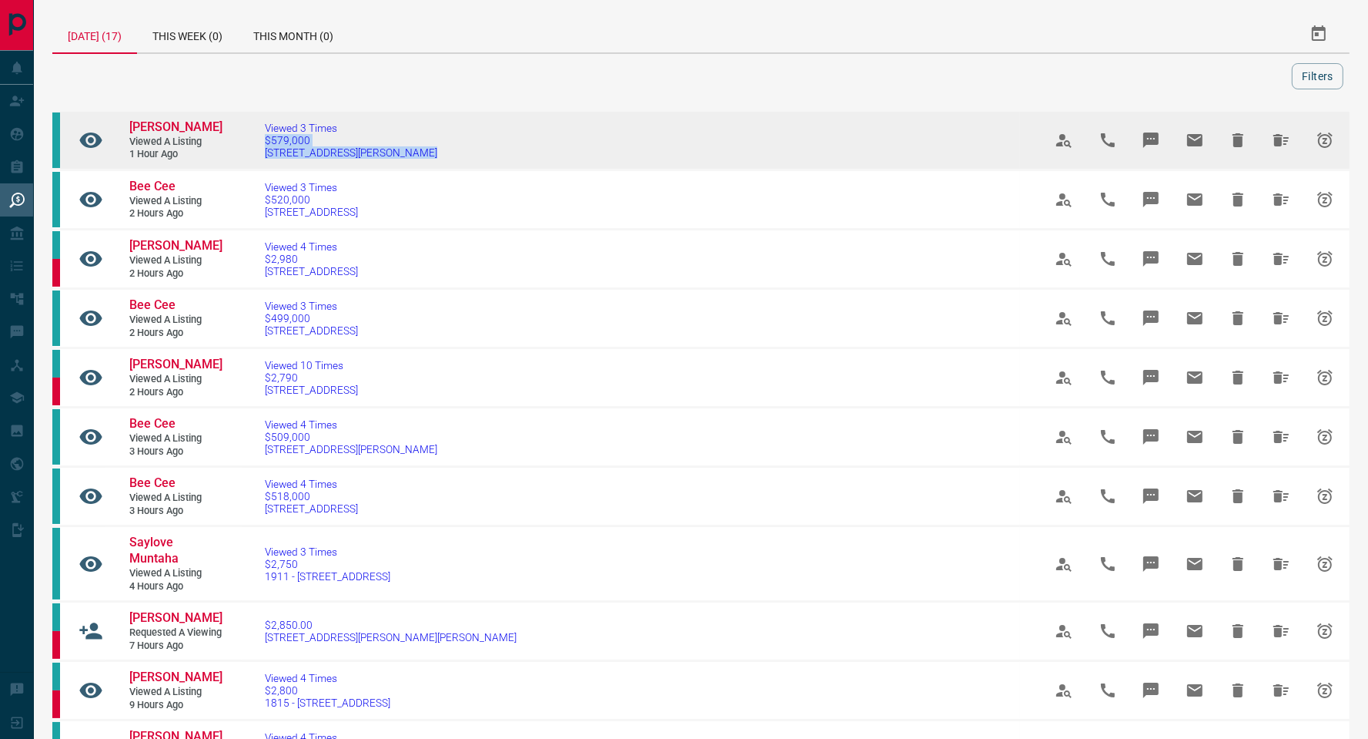
drag, startPoint x: 445, startPoint y: 159, endPoint x: 257, endPoint y: 148, distance: 188.3
click at [257, 148] on td "Viewed 3 Times $579,000 1802 - [STREET_ADDRESS][PERSON_NAME]" at bounding box center [631, 140] width 779 height 59
copy link "$579,000 [STREET_ADDRESS][PERSON_NAME]"
click at [147, 125] on span "[PERSON_NAME]" at bounding box center [175, 126] width 93 height 15
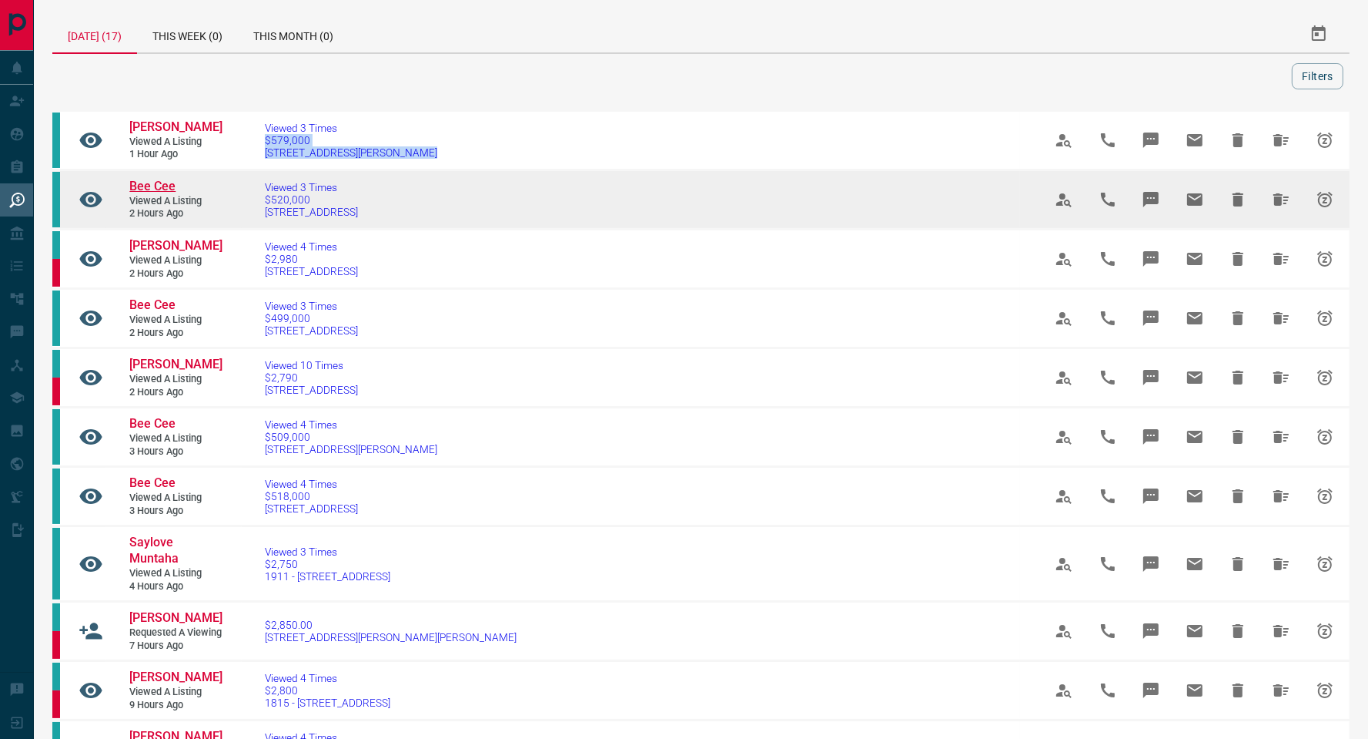
click at [160, 193] on span "Bee Cee" at bounding box center [152, 186] width 46 height 15
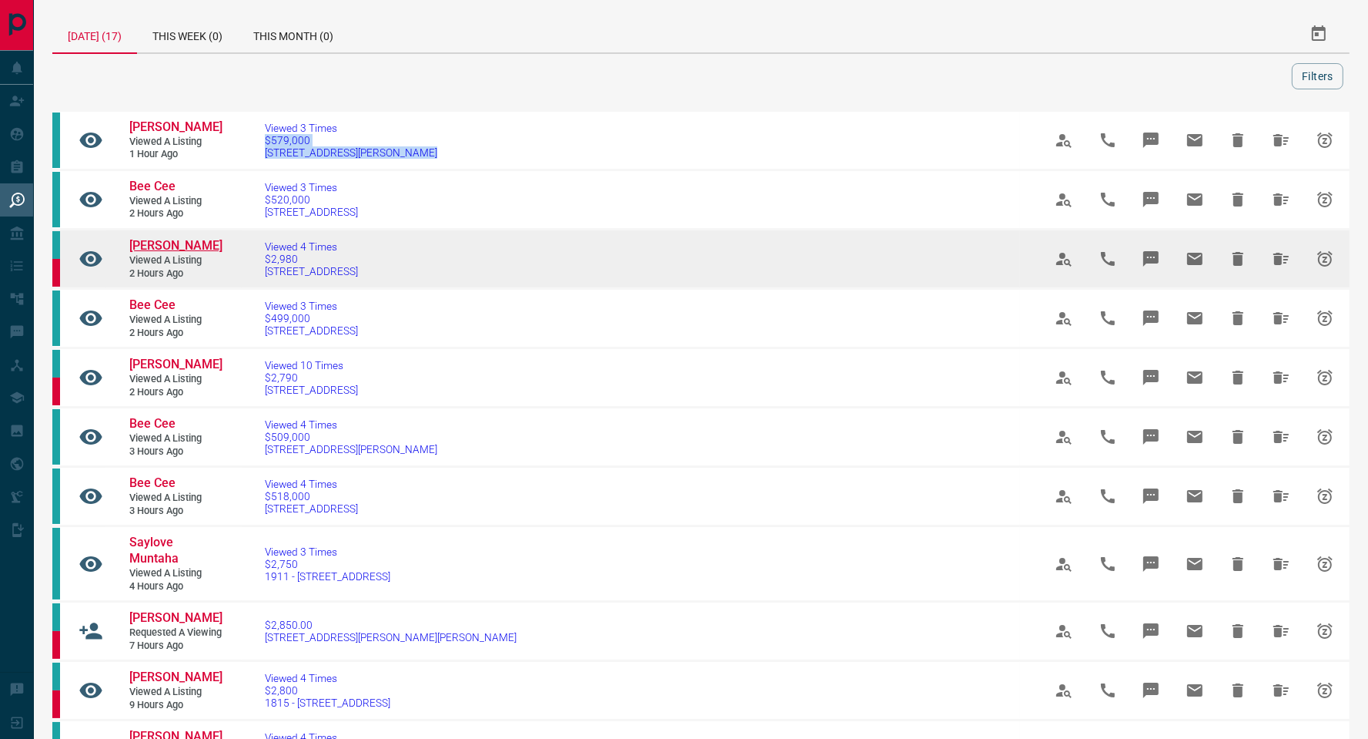
click at [170, 253] on span "[PERSON_NAME]" at bounding box center [175, 245] width 93 height 15
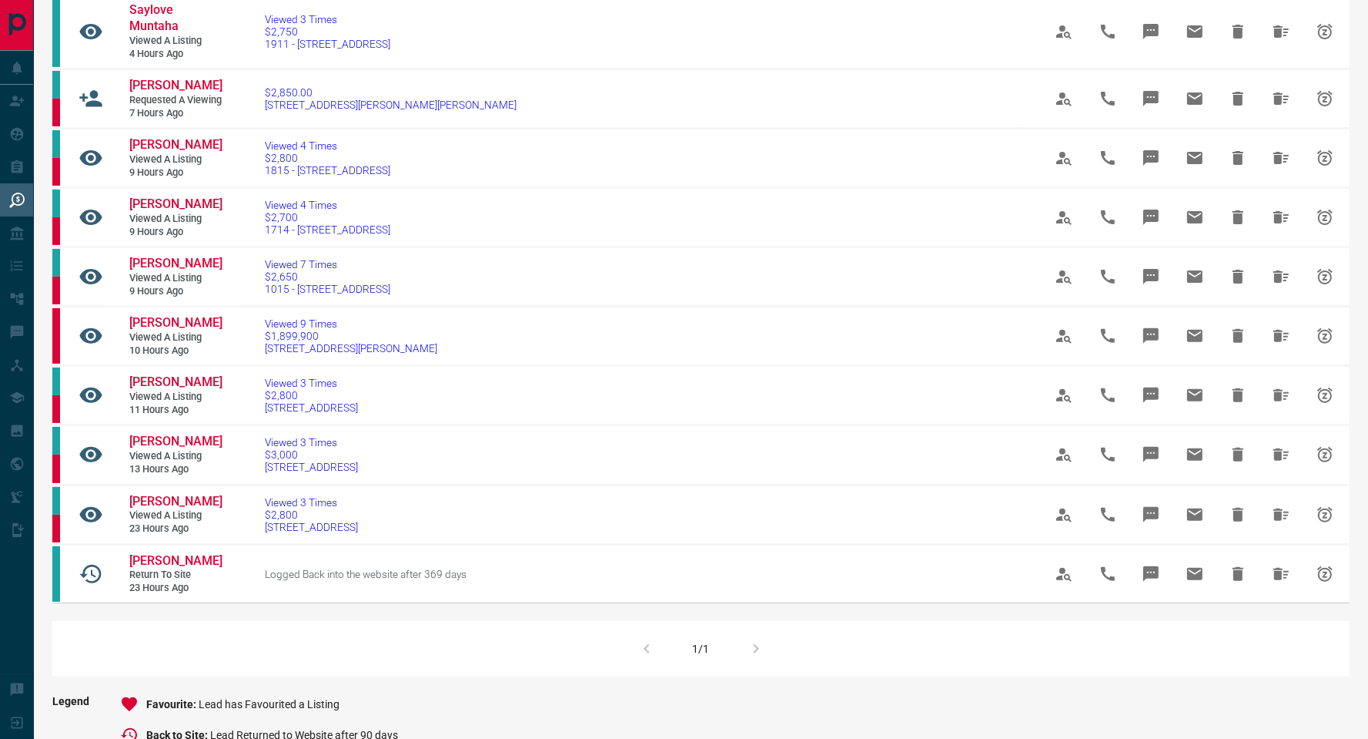
scroll to position [538, 0]
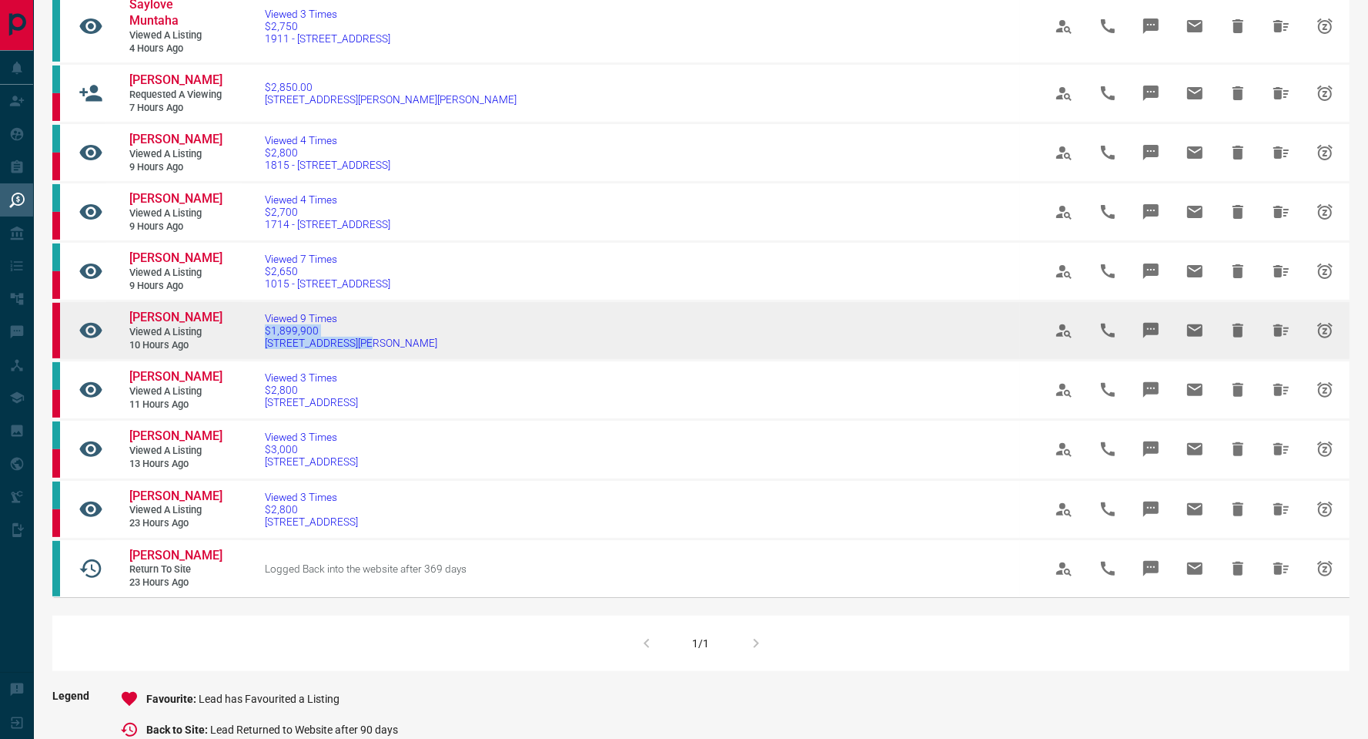
drag, startPoint x: 353, startPoint y: 367, endPoint x: 256, endPoint y: 357, distance: 97.5
click at [256, 357] on td "Viewed 9 Times $1,899,900 [STREET_ADDRESS][PERSON_NAME]" at bounding box center [631, 330] width 779 height 59
copy link "$1,899,900 [STREET_ADDRESS][PERSON_NAME]"
click at [179, 324] on span "[PERSON_NAME]" at bounding box center [175, 317] width 93 height 15
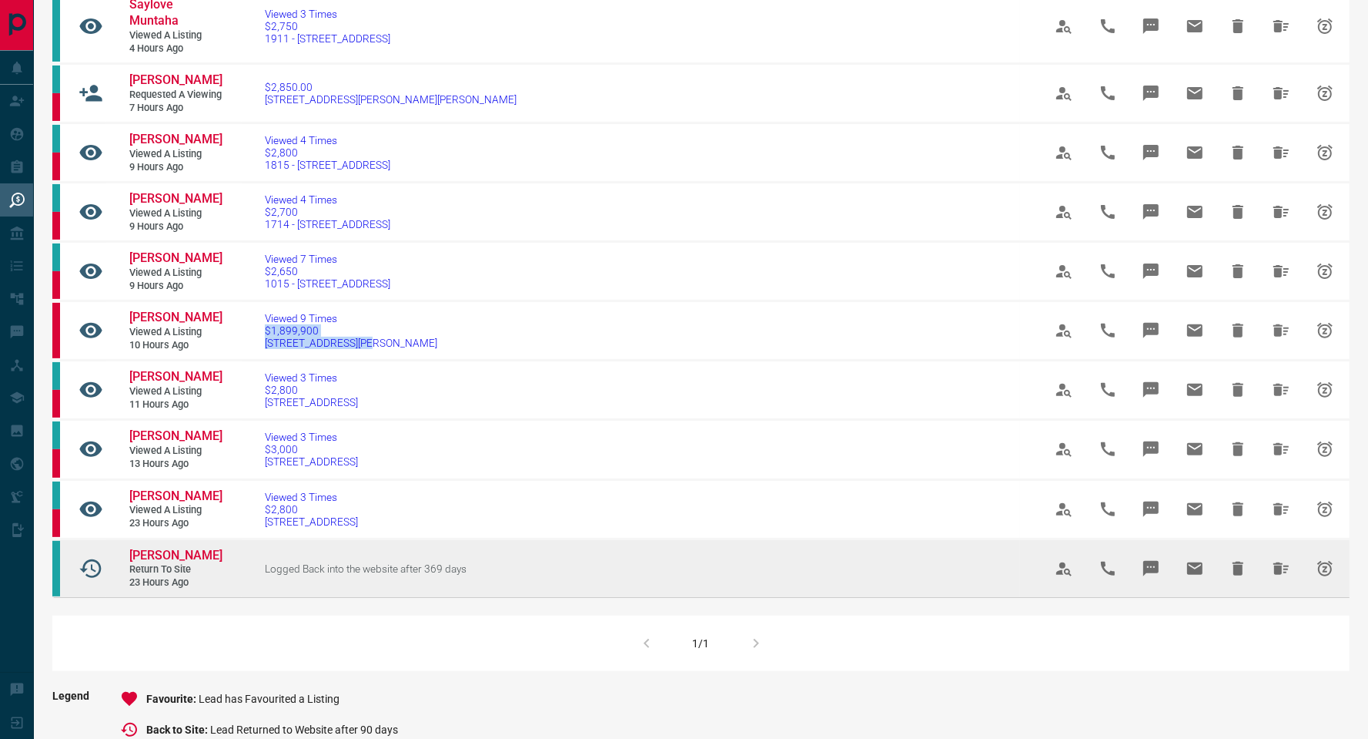
click at [160, 562] on span "[PERSON_NAME]" at bounding box center [175, 555] width 93 height 15
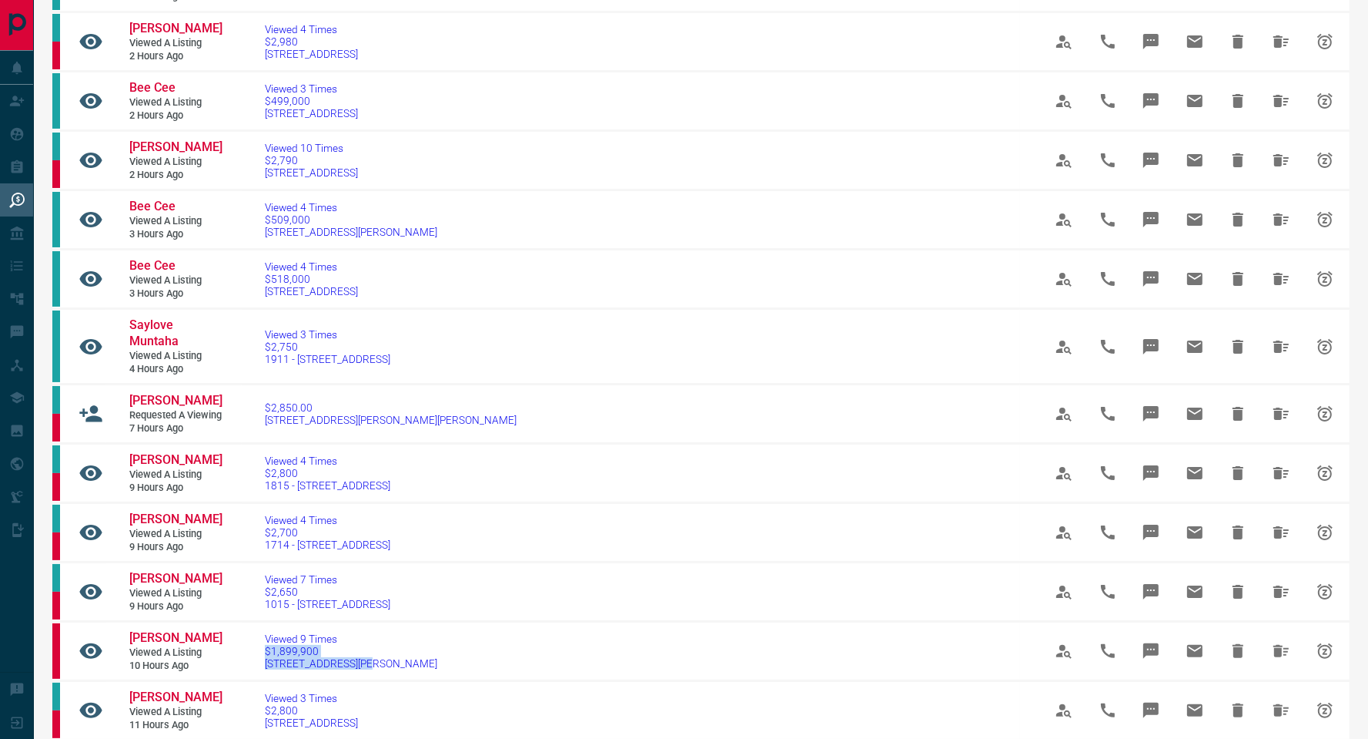
scroll to position [0, 0]
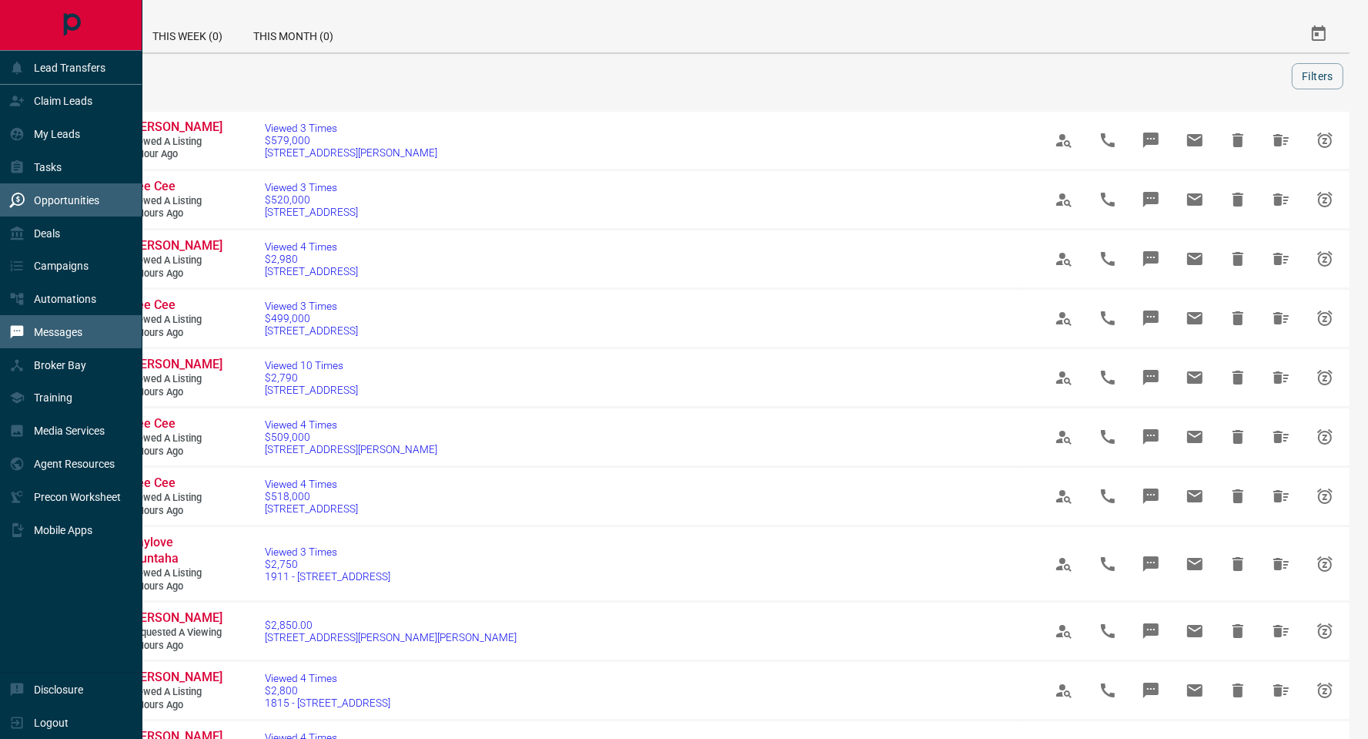
click at [45, 325] on div "Messages" at bounding box center [45, 331] width 73 height 25
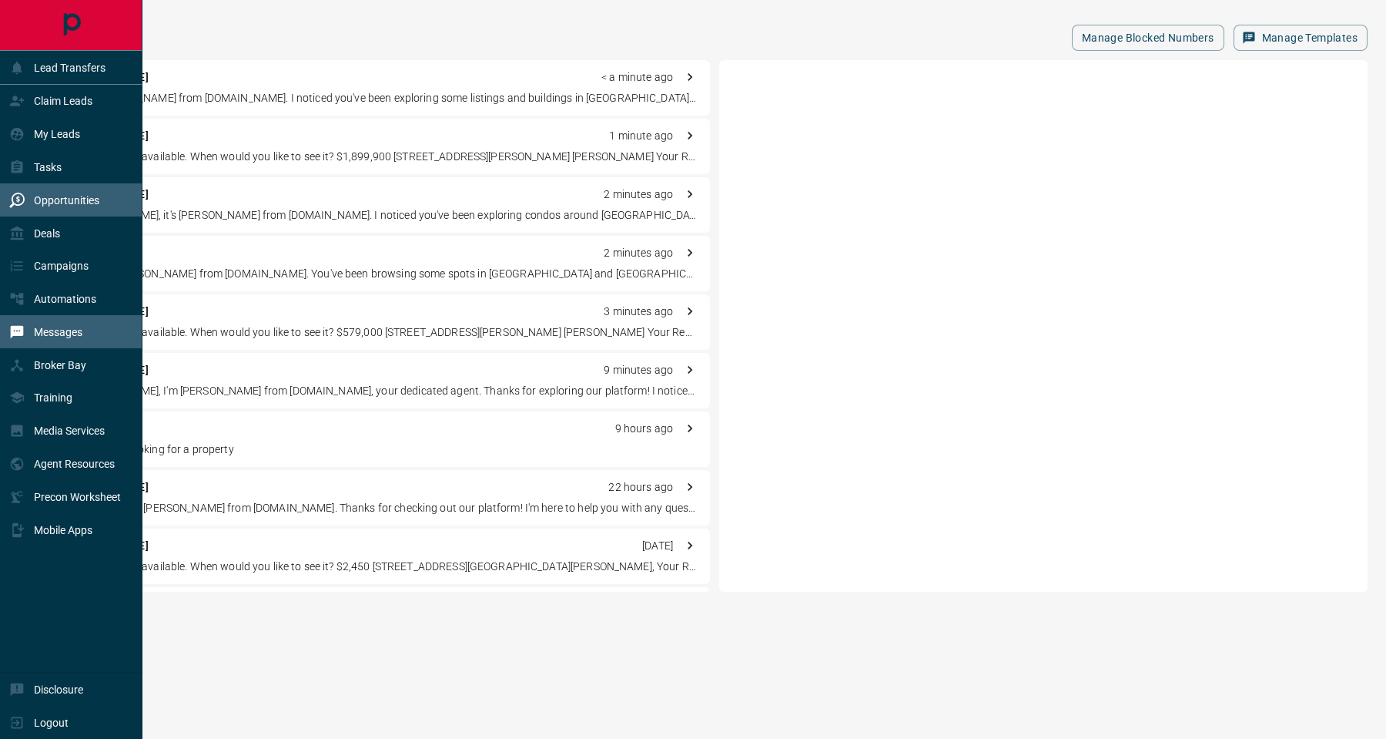
click at [64, 194] on p "Opportunities" at bounding box center [66, 200] width 65 height 12
